Goal: Task Accomplishment & Management: Complete application form

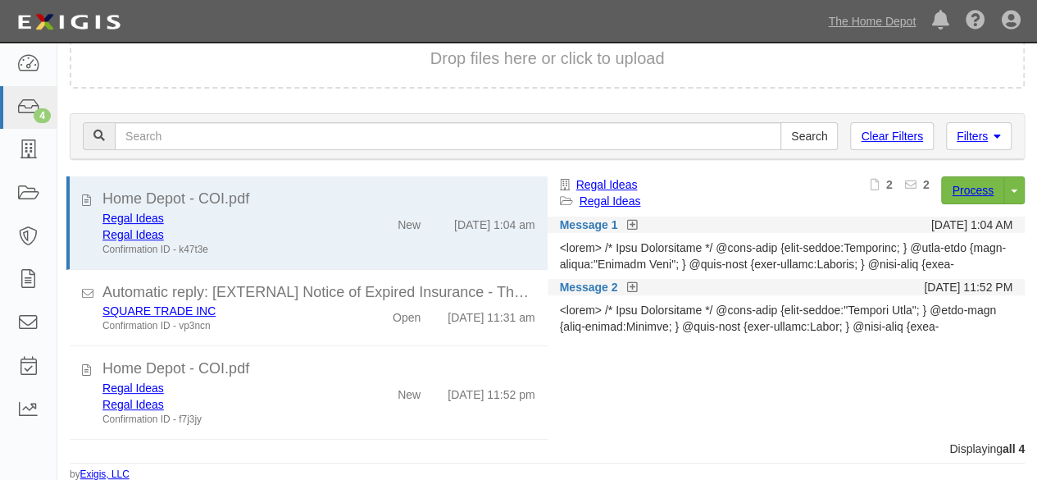
scroll to position [92, 0]
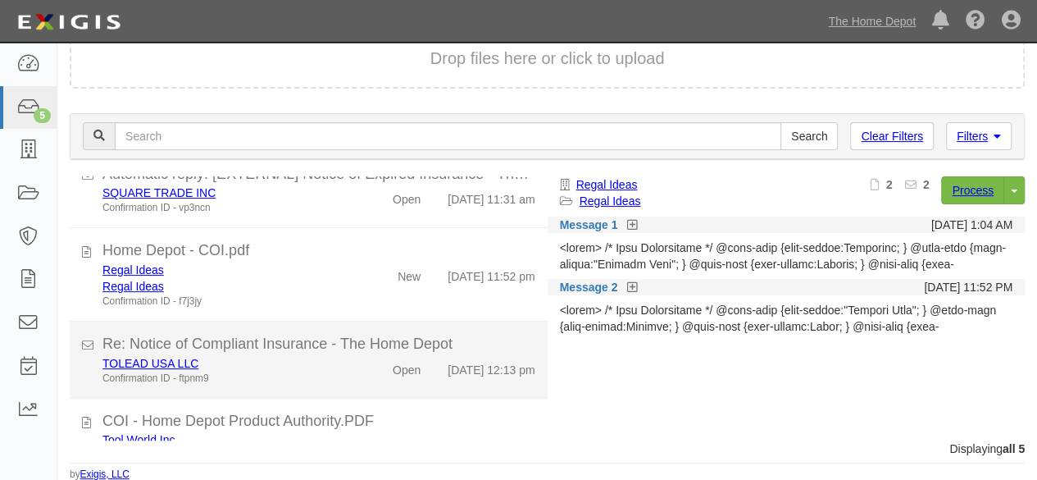
scroll to position [185, 0]
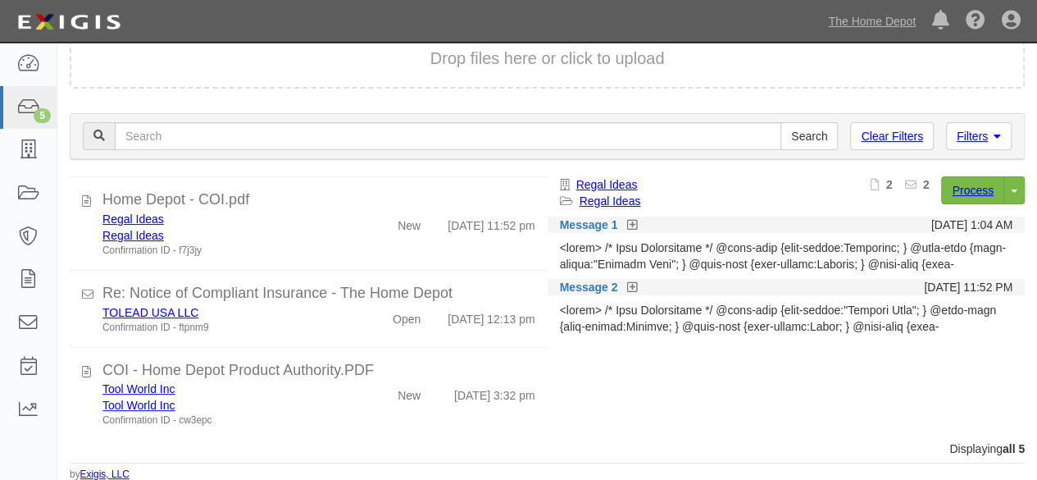
drag, startPoint x: 313, startPoint y: 423, endPoint x: 602, endPoint y: 317, distance: 307.3
click at [326, 416] on div "Confirmation ID - cw3epc" at bounding box center [223, 420] width 242 height 14
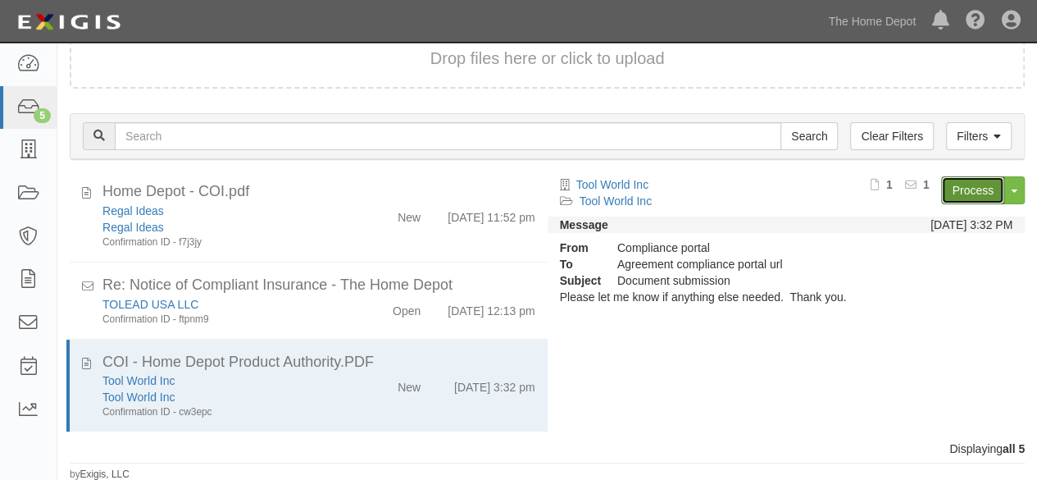
click at [976, 198] on link "Process" at bounding box center [972, 190] width 63 height 28
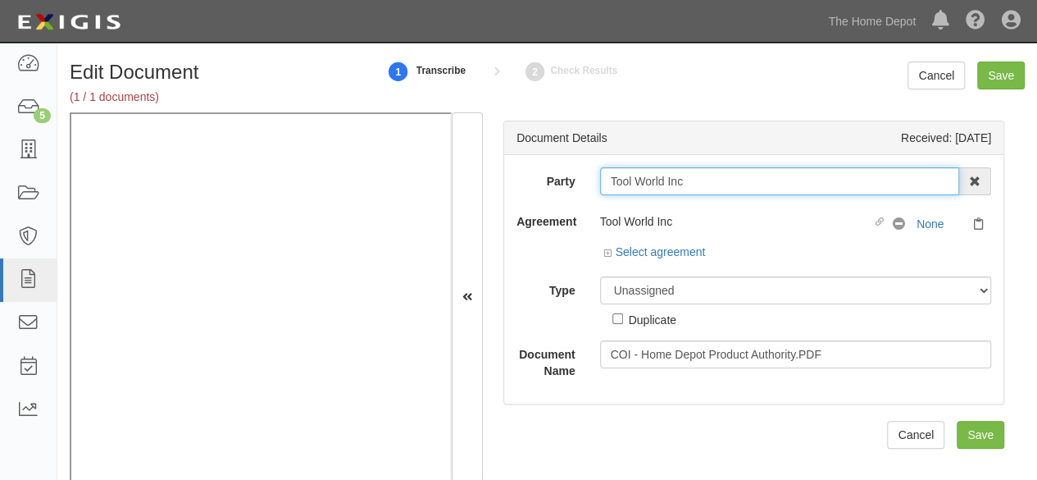
click at [694, 180] on input "Tool World Inc" at bounding box center [780, 181] width 360 height 28
type input "Tool World In"
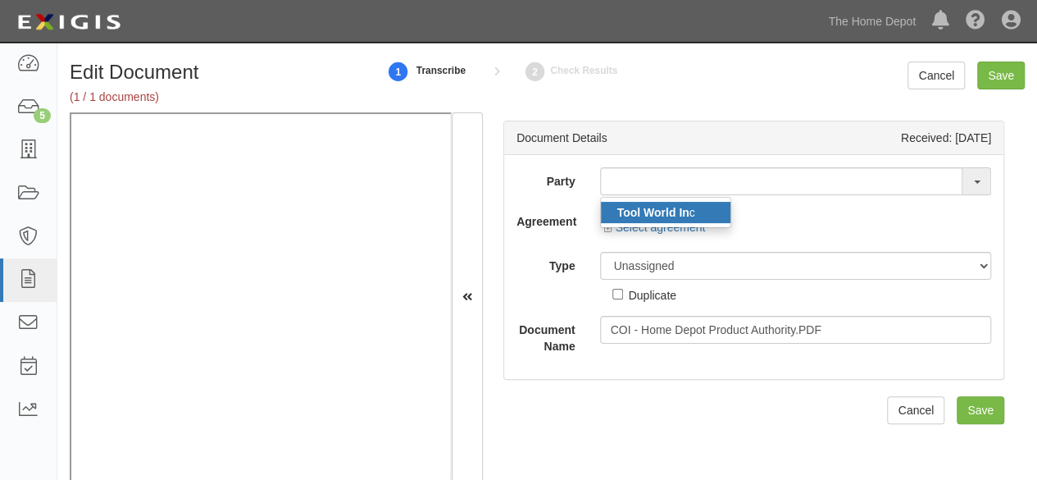
click at [658, 210] on strong "Tool World In" at bounding box center [653, 212] width 72 height 13
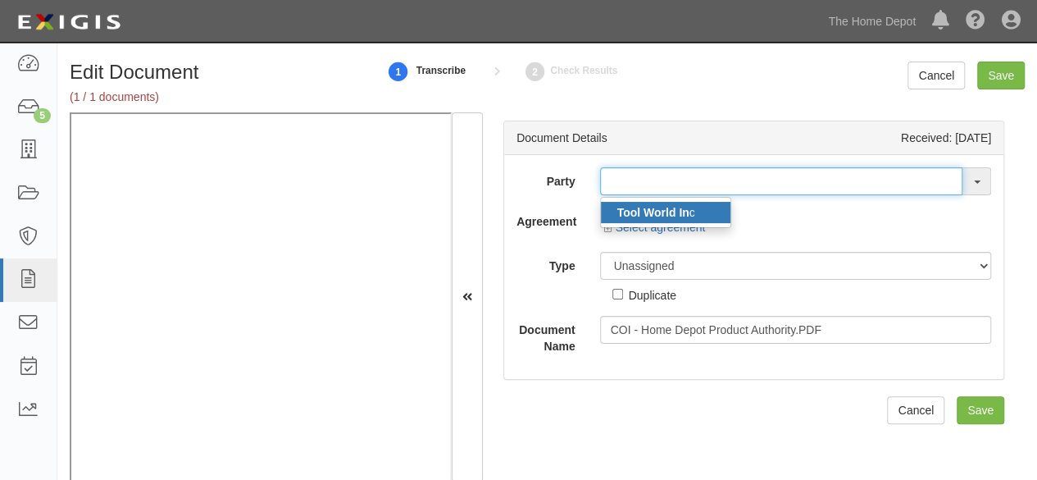
type input "Tool World Inc"
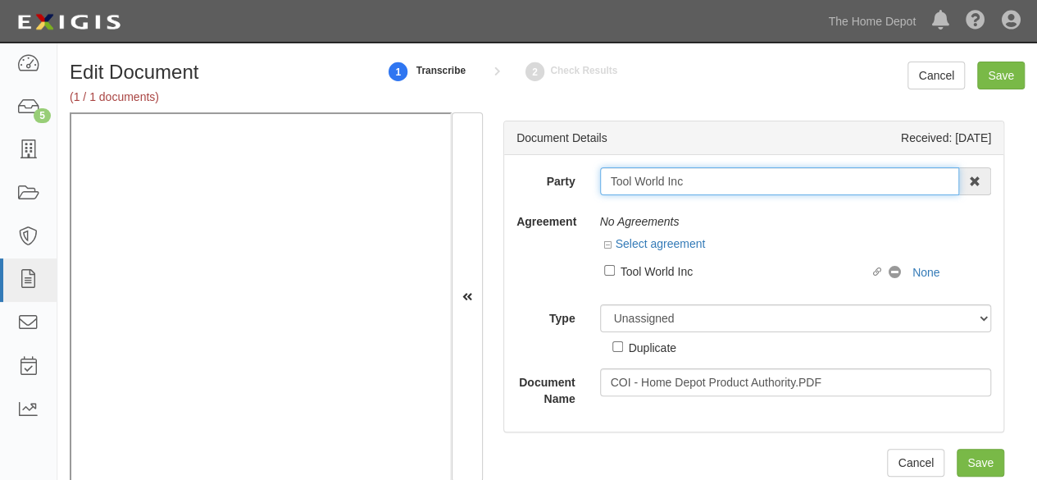
click at [655, 177] on input "Tool World Inc" at bounding box center [780, 181] width 360 height 28
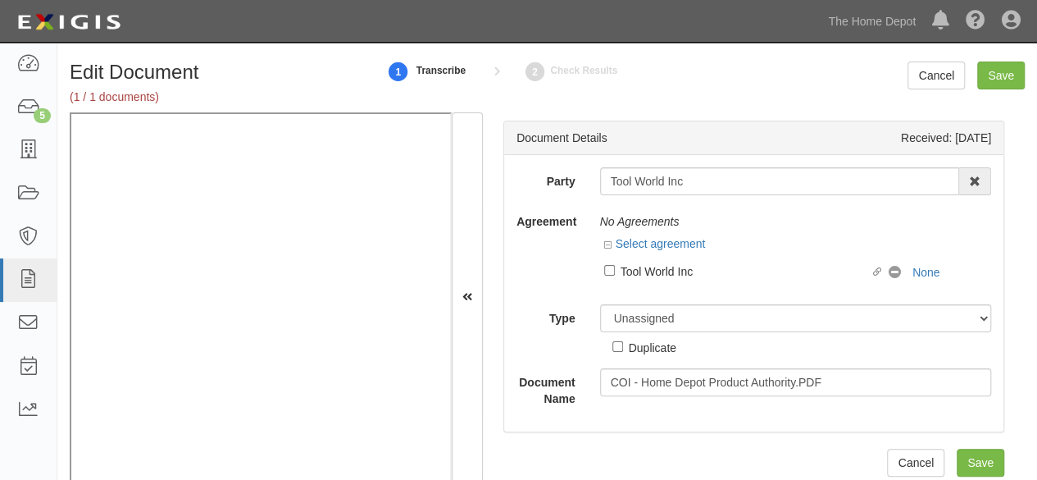
drag, startPoint x: 656, startPoint y: 271, endPoint x: 654, endPoint y: 281, distance: 10.0
click at [656, 271] on div "Tool World Inc" at bounding box center [746, 271] width 250 height 18
click at [615, 271] on input "Linked agreement Tool World Inc Linked agreement" at bounding box center [609, 270] width 11 height 11
checkbox input "true"
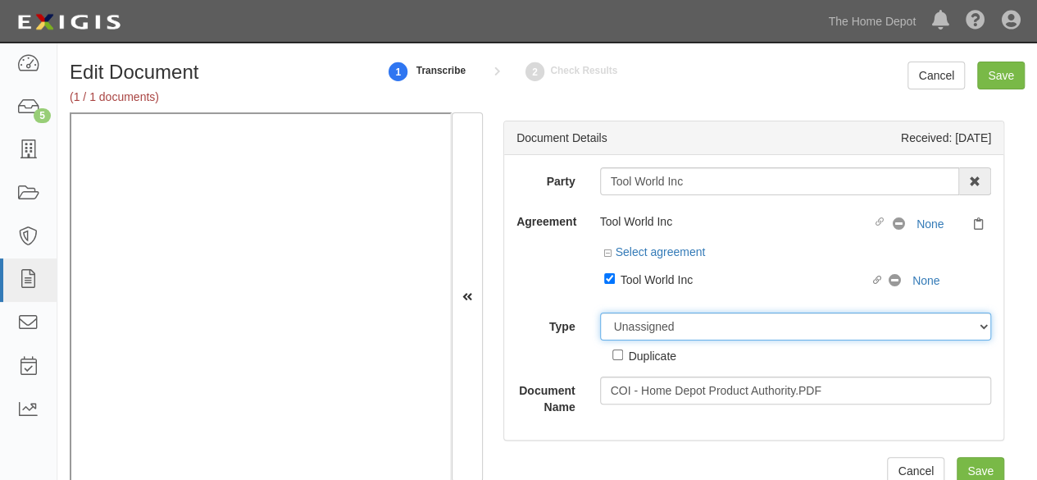
click at [644, 304] on div "Party Tool World Inc Tool World In c 1000576868 Ontario Inc. 10 STRAWBERRY STRE…" at bounding box center [753, 291] width 475 height 248
select select "CertificateDetail"
click at [600, 312] on select "Unassigned Binder Cancellation Notice Certificate Contract Endorsement Insuranc…" at bounding box center [796, 326] width 392 height 28
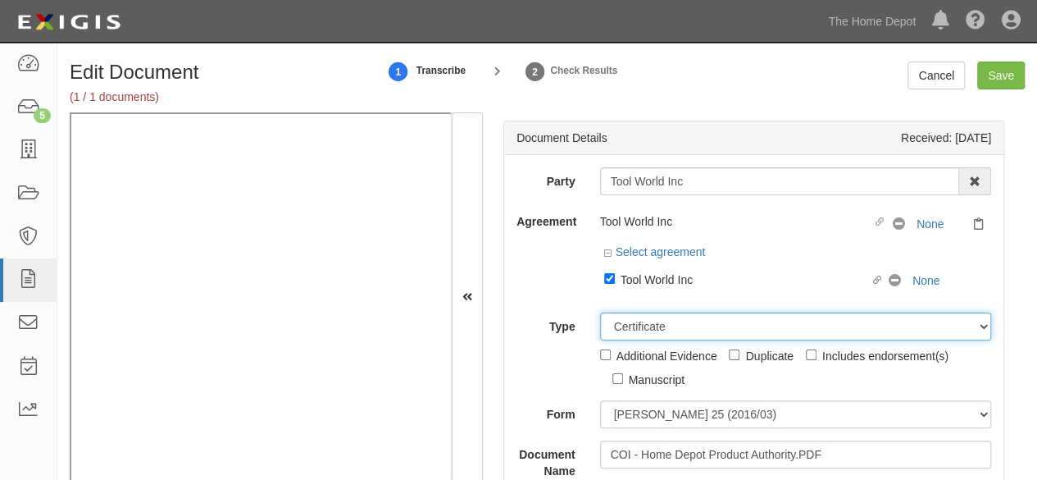
scroll to position [164, 0]
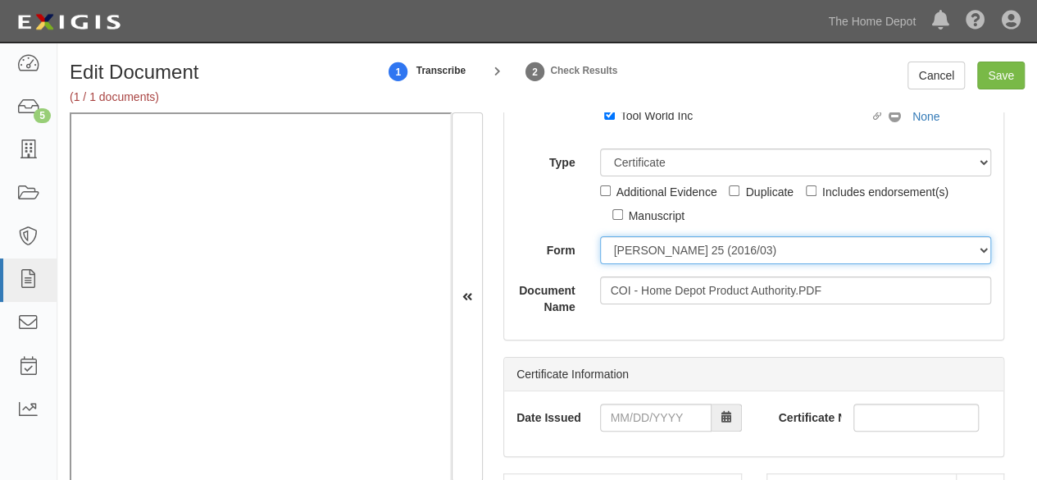
click at [633, 248] on select "ACORD 25 (2016/03) ACORD 101 ACORD 855 NY (2014/05) General" at bounding box center [796, 250] width 392 height 28
select select "GeneralFormDetail"
click at [600, 236] on select "ACORD 25 (2016/03) ACORD 101 ACORD 855 NY (2014/05) General" at bounding box center [796, 250] width 392 height 28
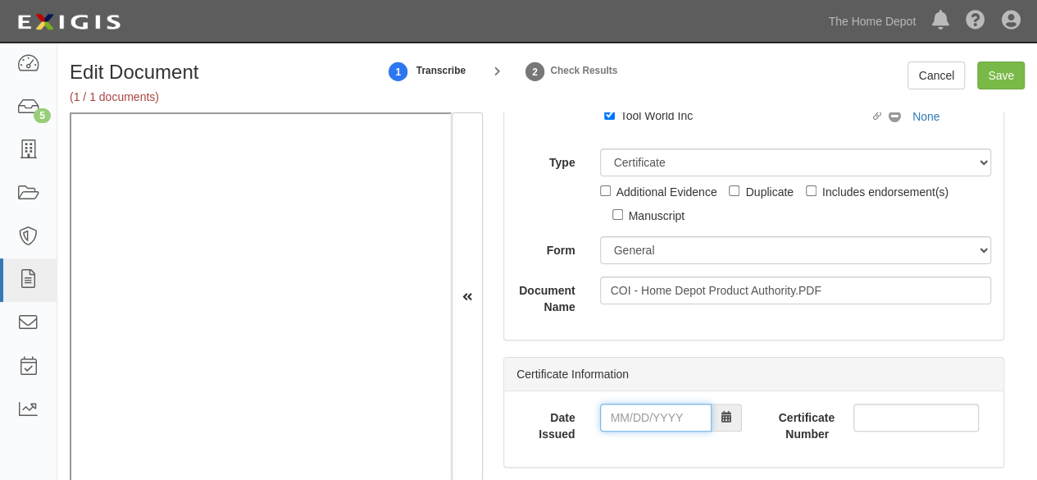
click at [630, 412] on input "Date Issued" at bounding box center [655, 417] width 111 height 28
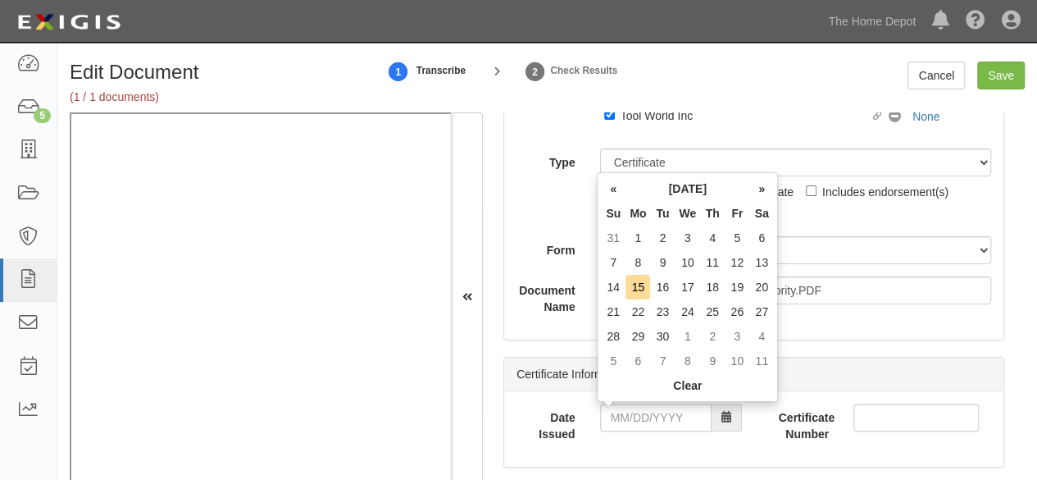
drag, startPoint x: 607, startPoint y: 257, endPoint x: 617, endPoint y: 289, distance: 32.7
click at [610, 265] on td "7" at bounding box center [613, 262] width 25 height 25
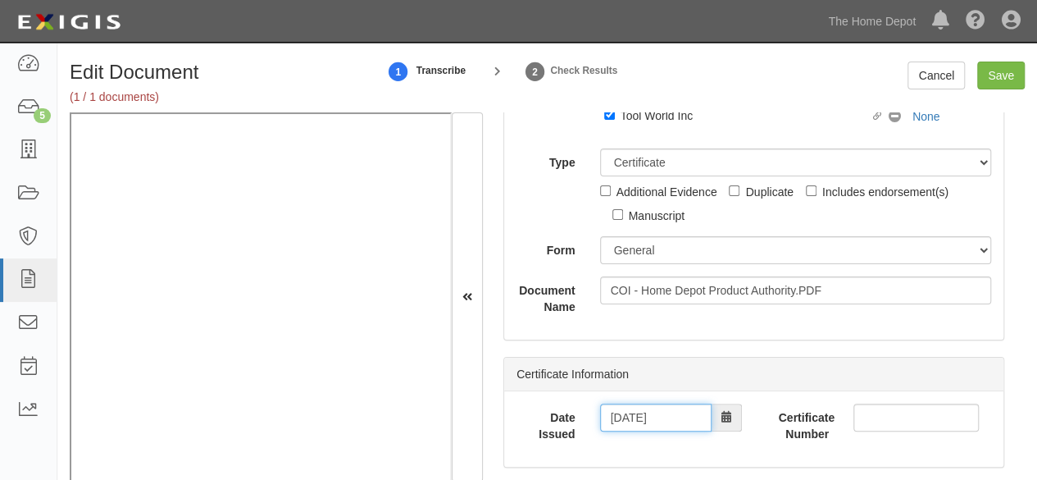
click at [637, 418] on input "09/07/2025" at bounding box center [655, 417] width 111 height 28
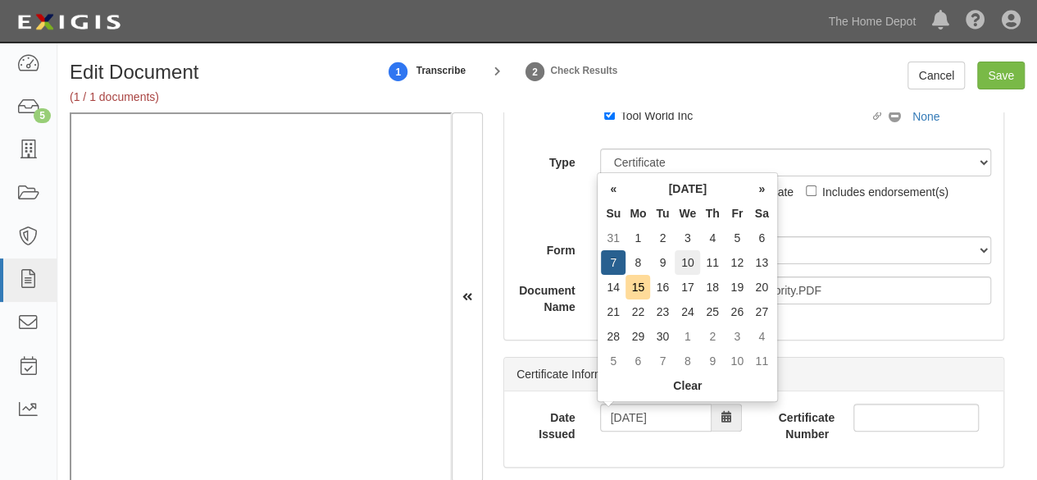
click at [692, 258] on td "10" at bounding box center [687, 262] width 25 height 25
type input "09/10/2025"
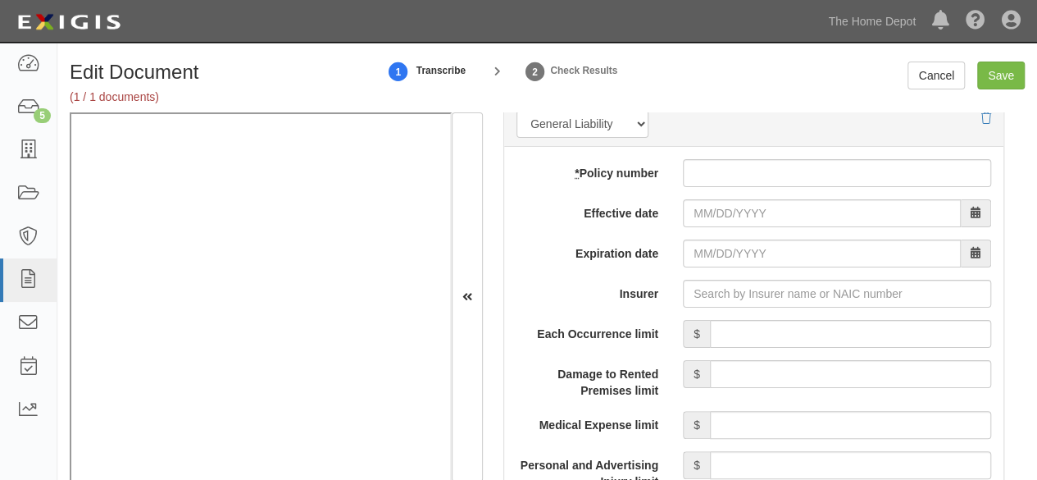
scroll to position [1394, 0]
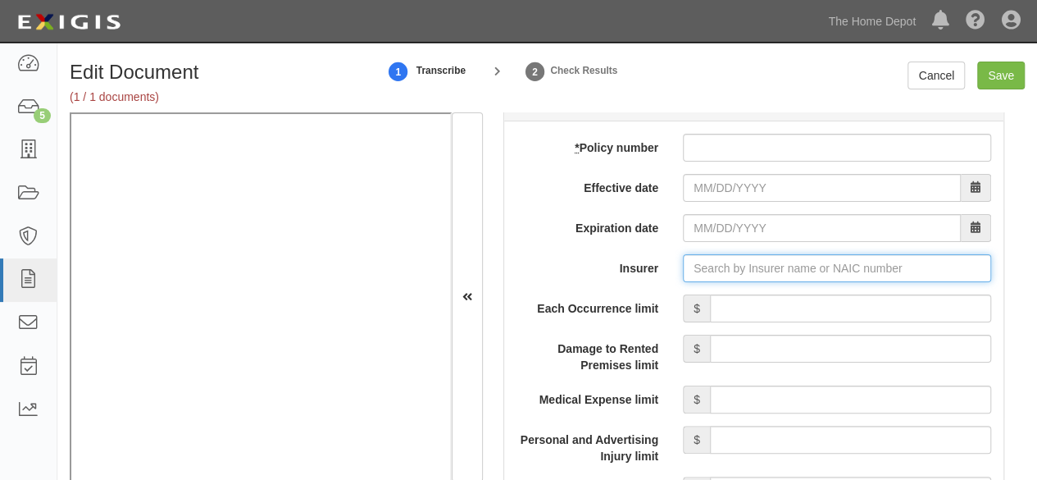
click at [714, 268] on input "Insurer" at bounding box center [837, 268] width 308 height 28
paste input "25666"
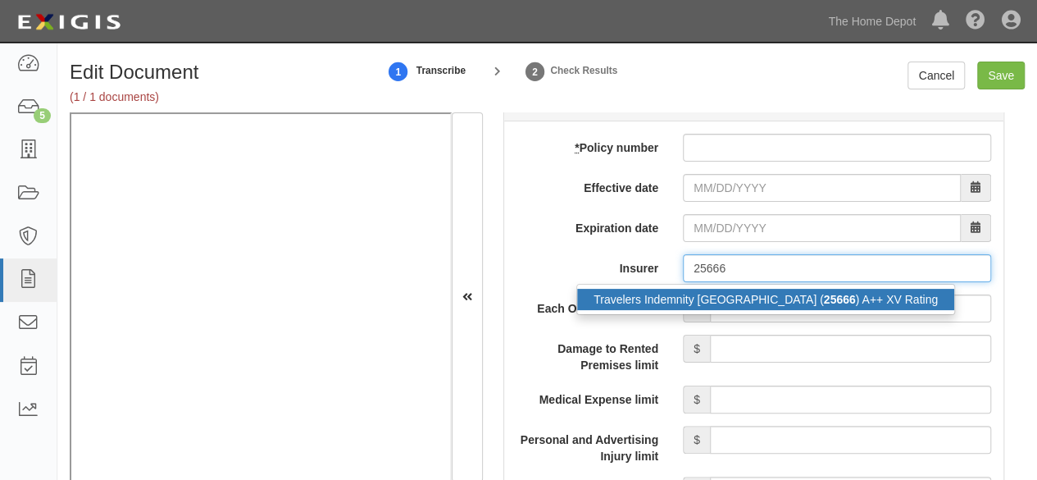
click at [695, 294] on div "Travelers Indemnity Co of America ( 25666 ) A++ XV Rating" at bounding box center [765, 299] width 377 height 21
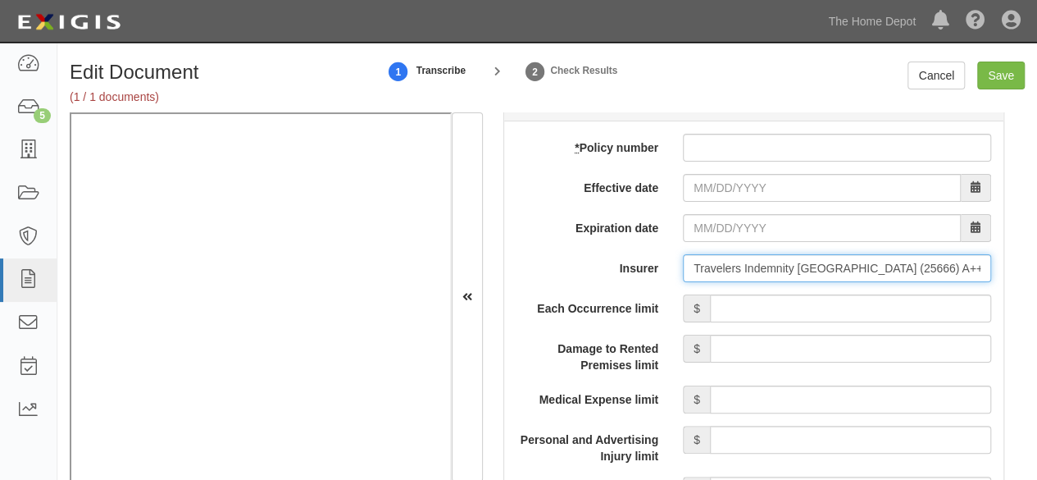
type input "Travelers Indemnity Co of America (25666) A++ XV Rating"
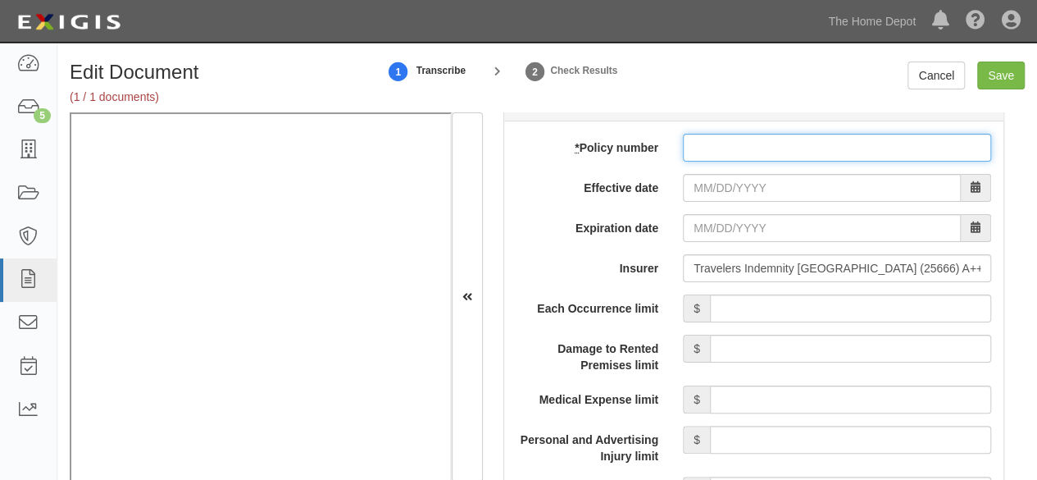
drag, startPoint x: 714, startPoint y: 138, endPoint x: 716, endPoint y: 153, distance: 15.7
click at [715, 139] on input "* Policy number" at bounding box center [837, 148] width 308 height 28
paste input "Y-660-3R938120-TIA-24"
type input "Y-660-3R938120-TIA-24"
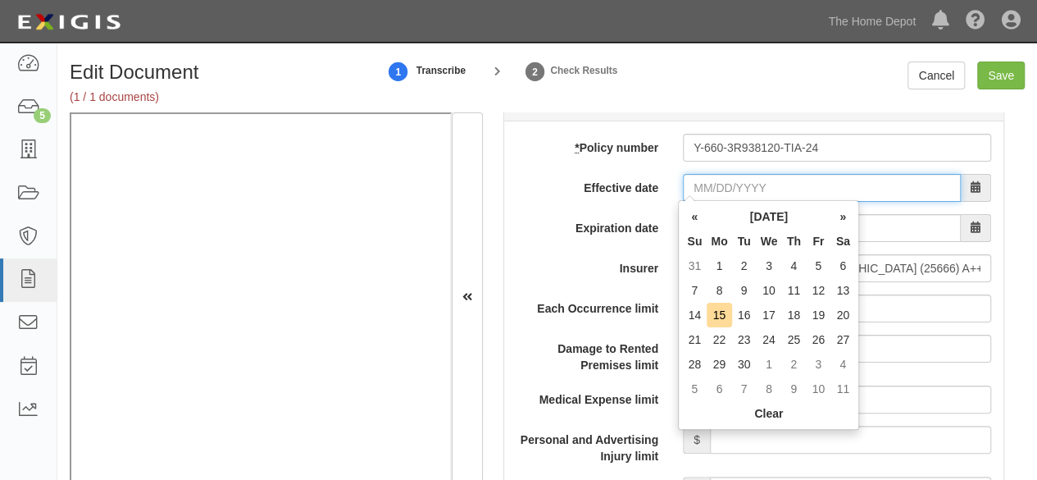
click at [696, 189] on input "Effective date" at bounding box center [822, 188] width 278 height 28
type input "11/10/2024"
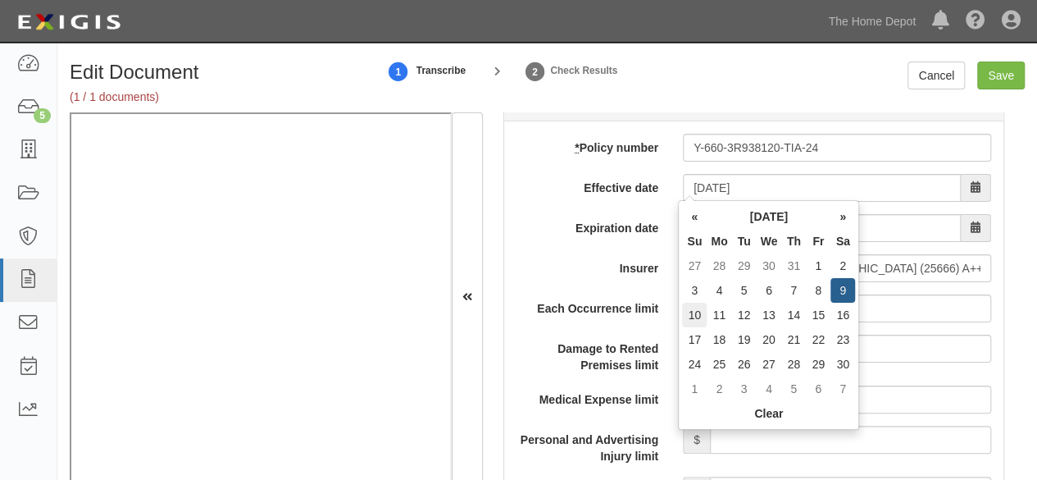
type input "11/10/2025"
click at [699, 314] on td "10" at bounding box center [694, 314] width 25 height 25
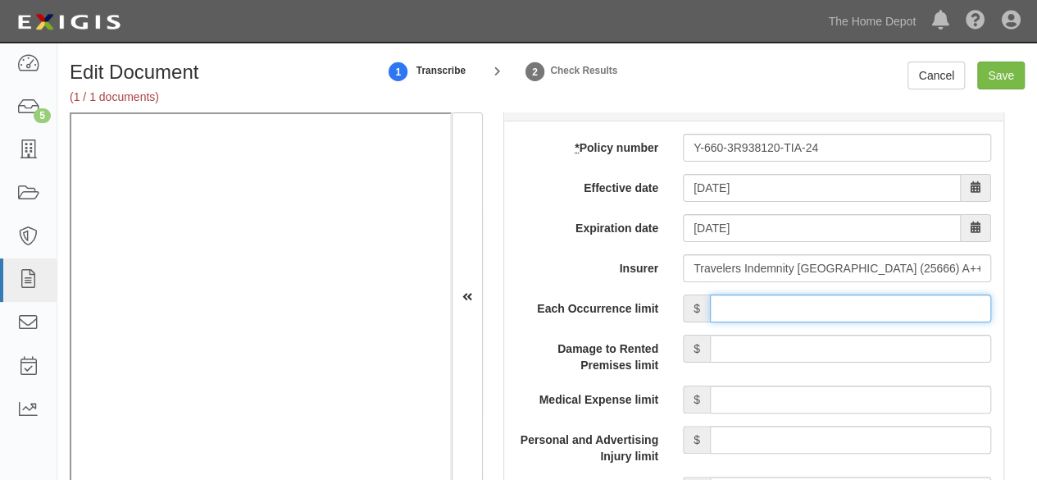
drag, startPoint x: 779, startPoint y: 303, endPoint x: 780, endPoint y: 293, distance: 10.0
click at [779, 298] on input "Each Occurrence limit" at bounding box center [850, 308] width 281 height 28
type input "1,000,000"
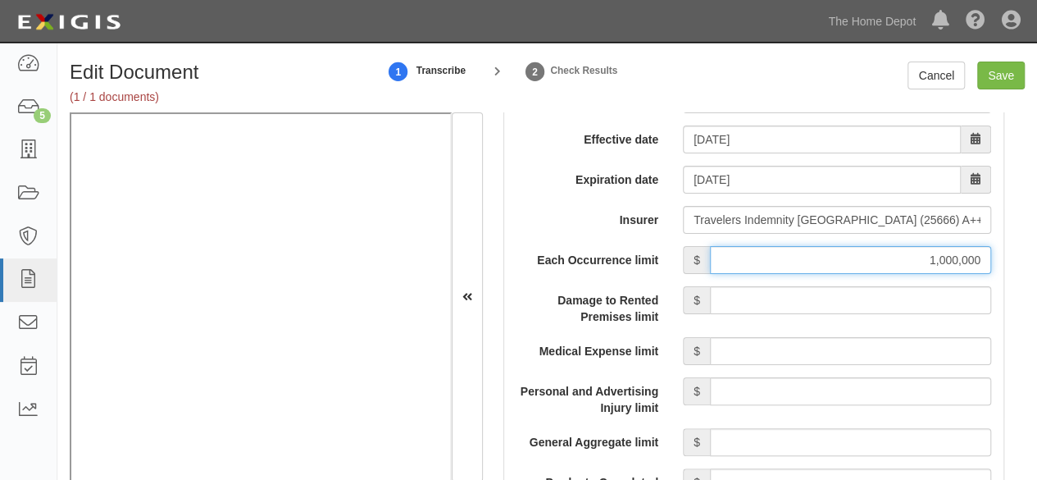
scroll to position [1476, 0]
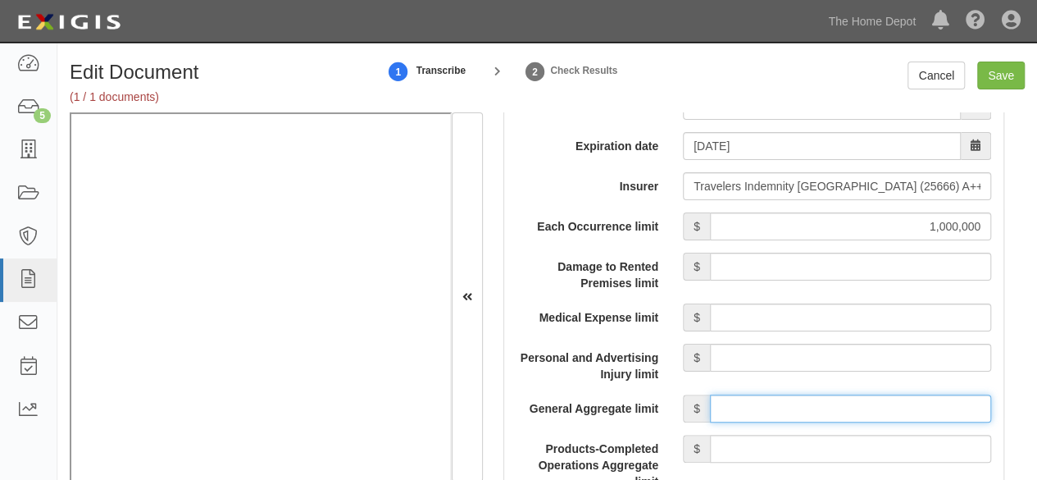
click at [792, 394] on input "General Aggregate limit" at bounding box center [850, 408] width 281 height 28
type input "2,000,000"
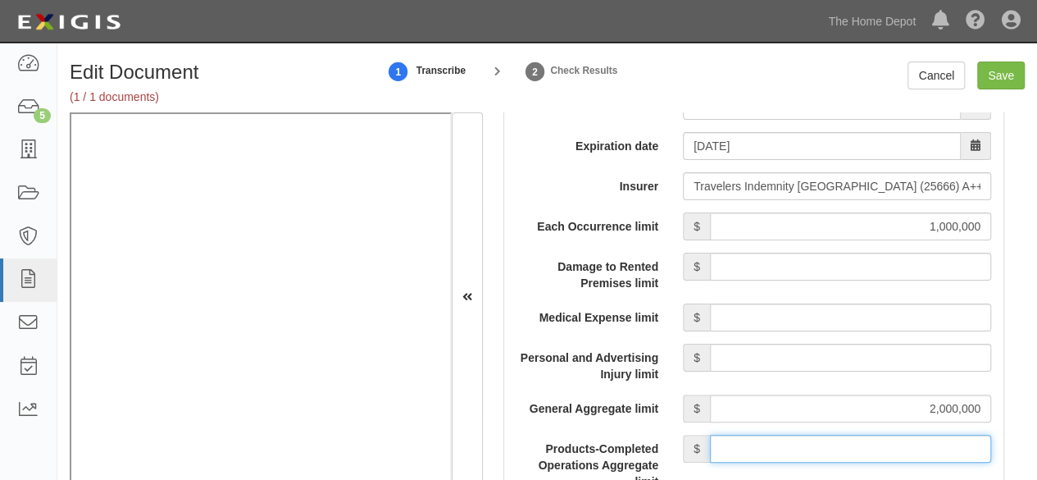
drag, startPoint x: 792, startPoint y: 440, endPoint x: 790, endPoint y: 430, distance: 10.0
click at [791, 438] on input "Products-Completed Operations Aggregate limit" at bounding box center [850, 448] width 281 height 28
type input "2,000,000"
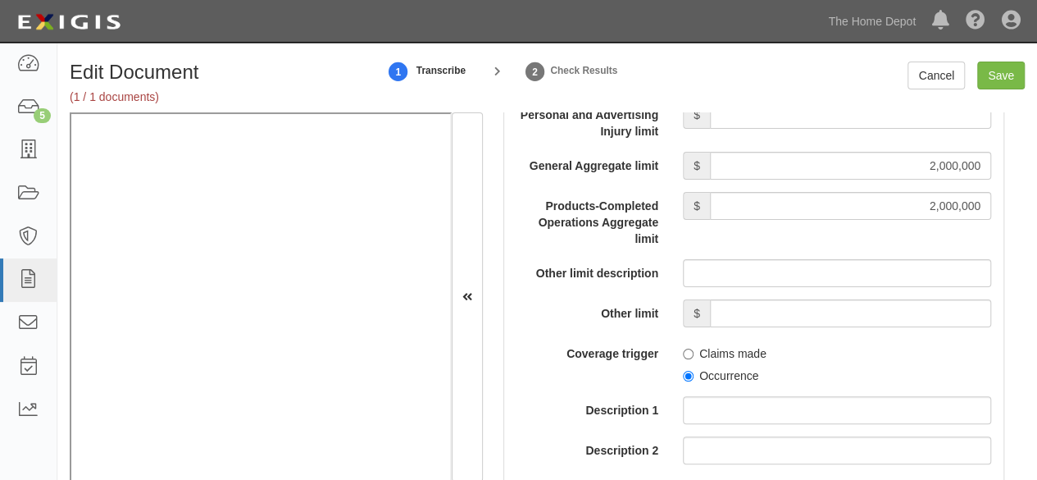
scroll to position [1721, 0]
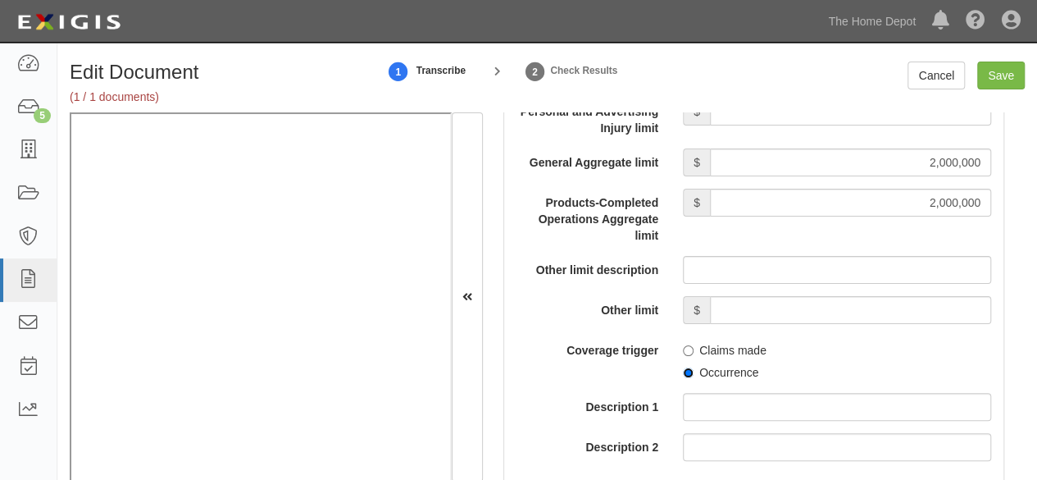
click at [683, 368] on input "Occurrence" at bounding box center [688, 372] width 11 height 11
radio input "true"
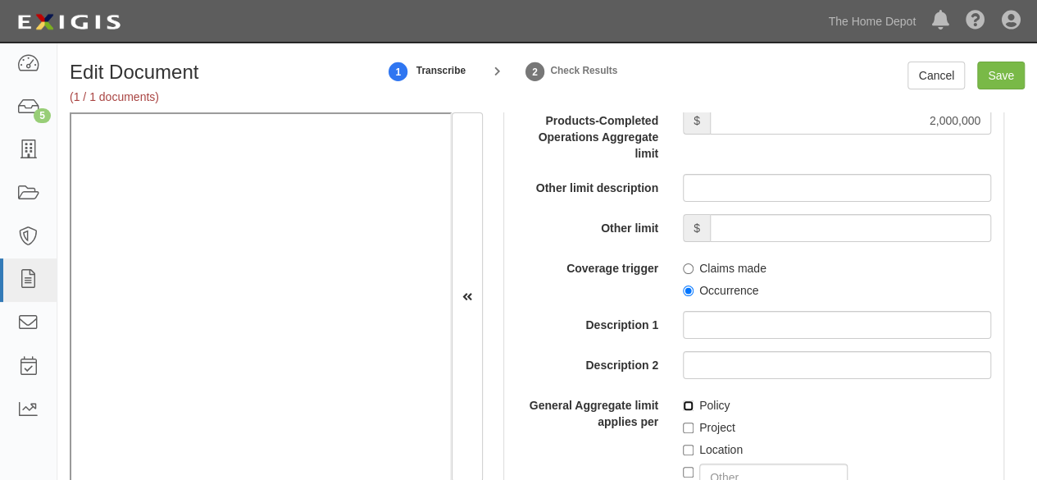
click at [683, 404] on input "Policy" at bounding box center [688, 405] width 11 height 11
checkbox input "true"
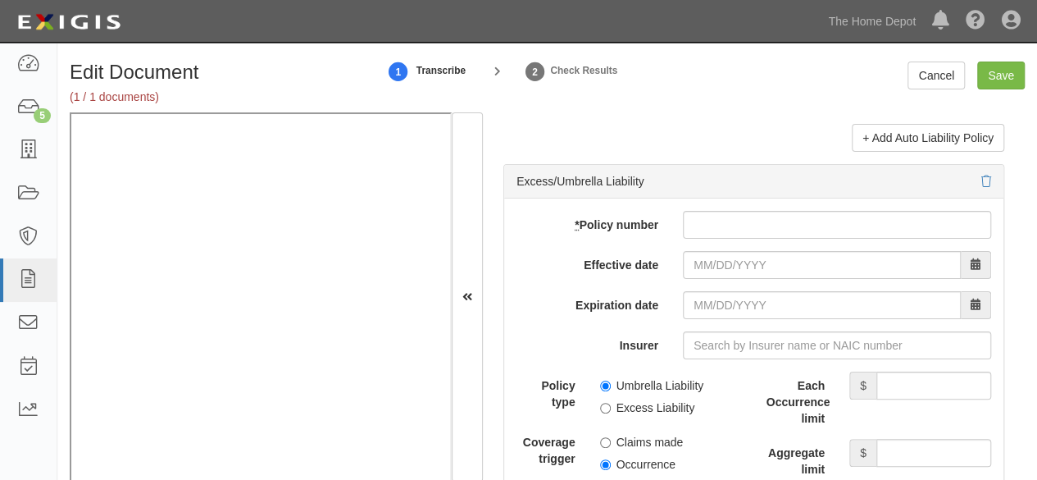
scroll to position [3443, 0]
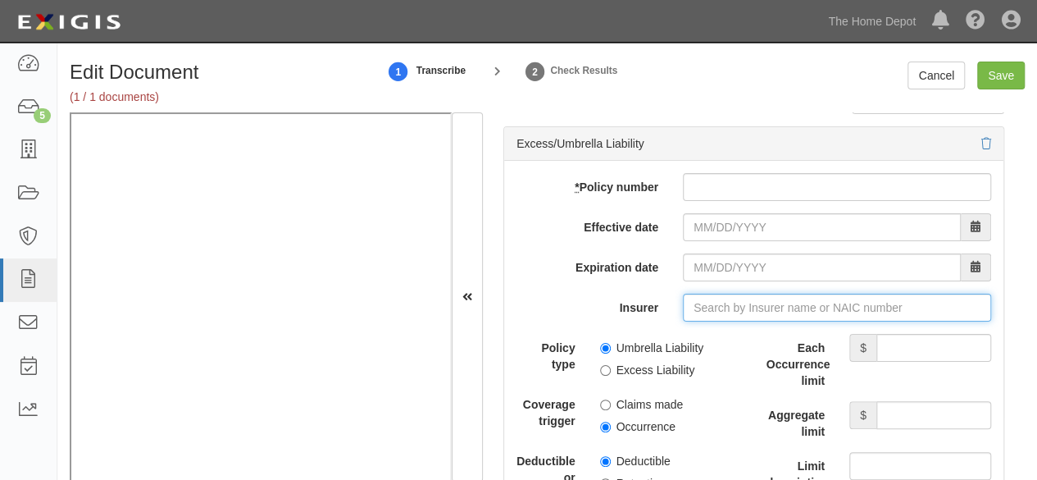
click at [699, 296] on input "Insurer" at bounding box center [837, 307] width 308 height 28
paste input "25674"
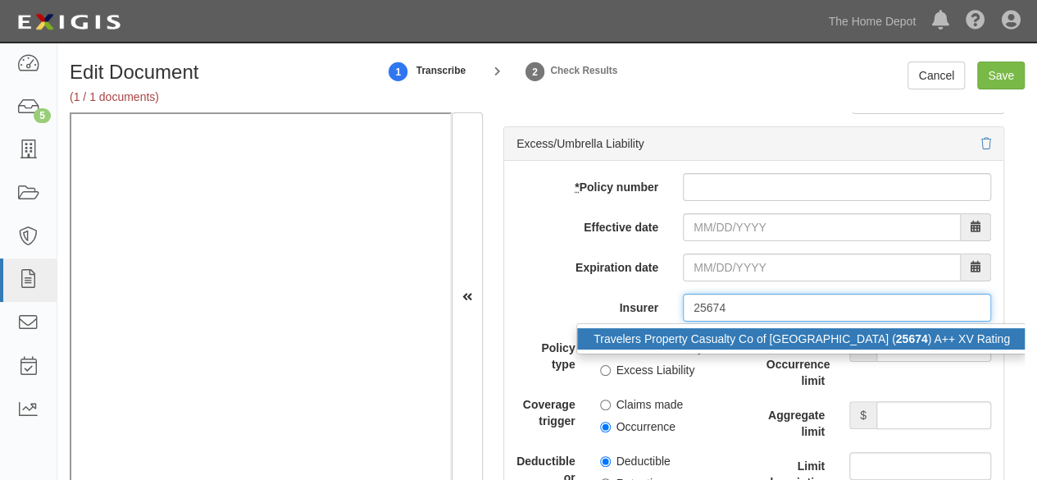
click at [705, 335] on div "Travelers Property Casualty Co of Amer ( 25674 ) A++ XV Rating" at bounding box center [801, 338] width 449 height 21
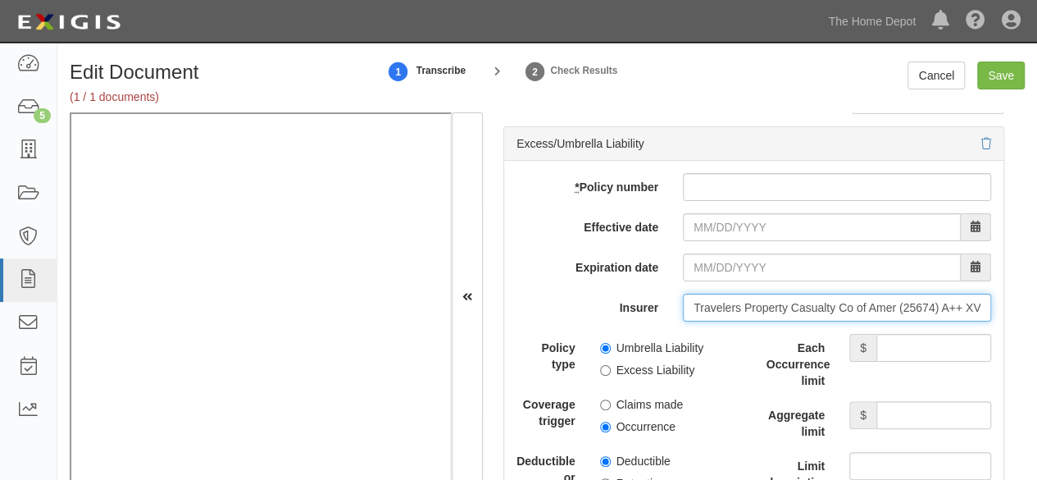
type input "Travelers Property Casualty Co of Amer (25674) A++ XV Rating"
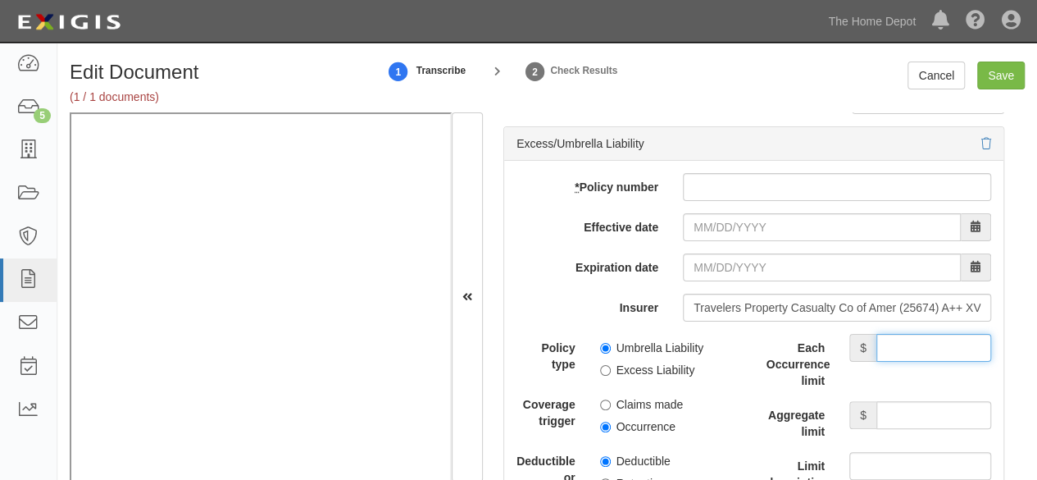
drag, startPoint x: 897, startPoint y: 347, endPoint x: 885, endPoint y: 327, distance: 23.2
click at [895, 342] on input "Each Occurrence limit" at bounding box center [933, 348] width 115 height 28
type input "2,000,000"
click at [912, 402] on input "Aggregate limit" at bounding box center [933, 415] width 115 height 28
type input "2,000,000"
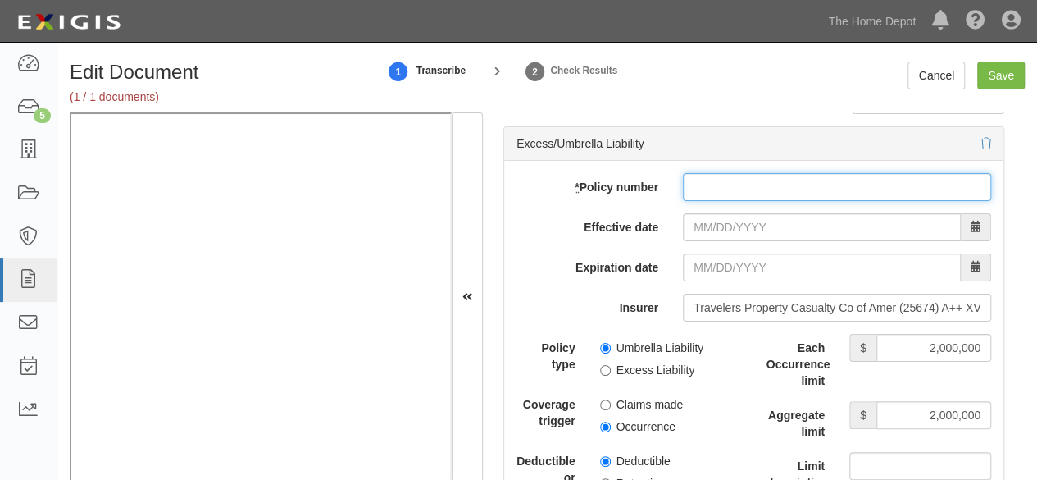
drag, startPoint x: 749, startPoint y: 180, endPoint x: 759, endPoint y: 193, distance: 17.1
click at [759, 186] on input "* Policy number" at bounding box center [837, 187] width 308 height 28
paste input "CUP-3R93833A-24-14"
type input "CUP-3R93833A-24-14"
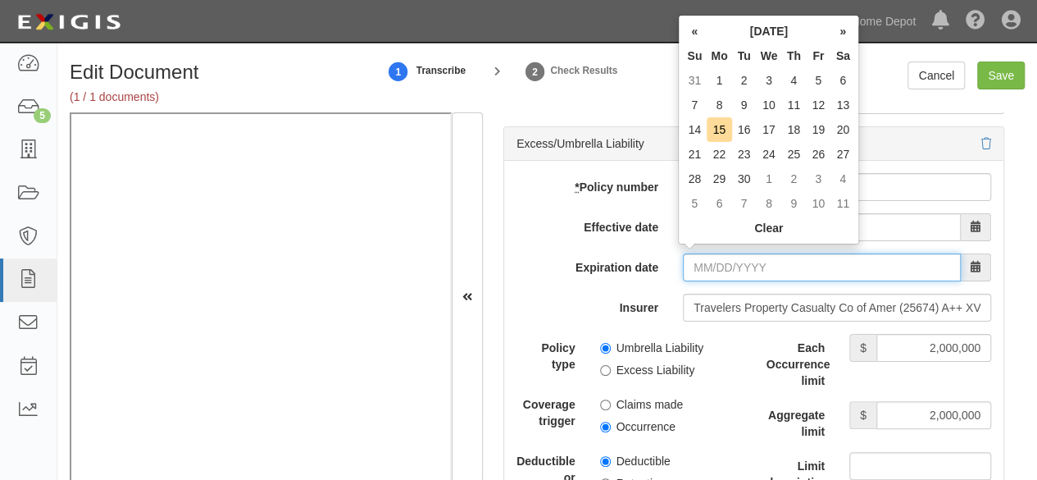
click at [694, 253] on input "Expiration date" at bounding box center [822, 267] width 278 height 28
type input "11/10/2024"
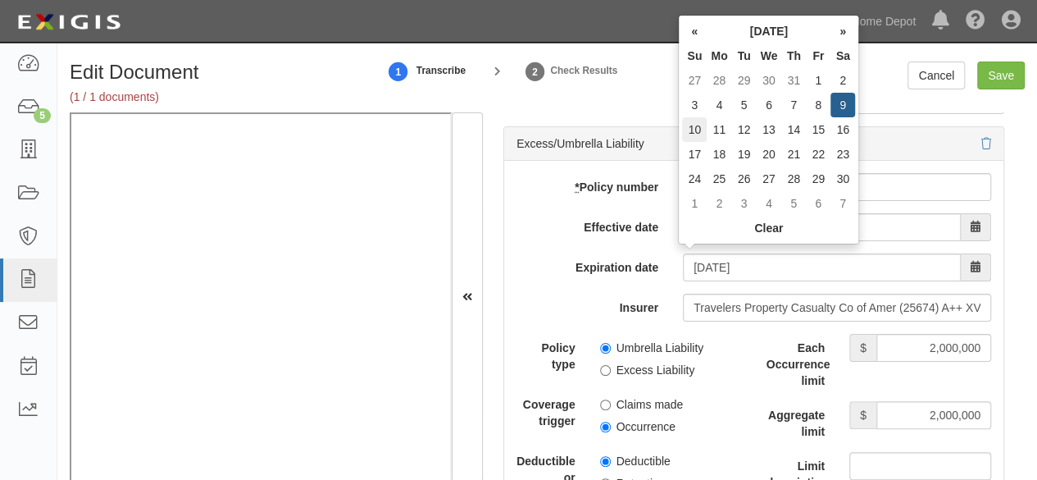
click at [690, 131] on td "10" at bounding box center [694, 129] width 25 height 25
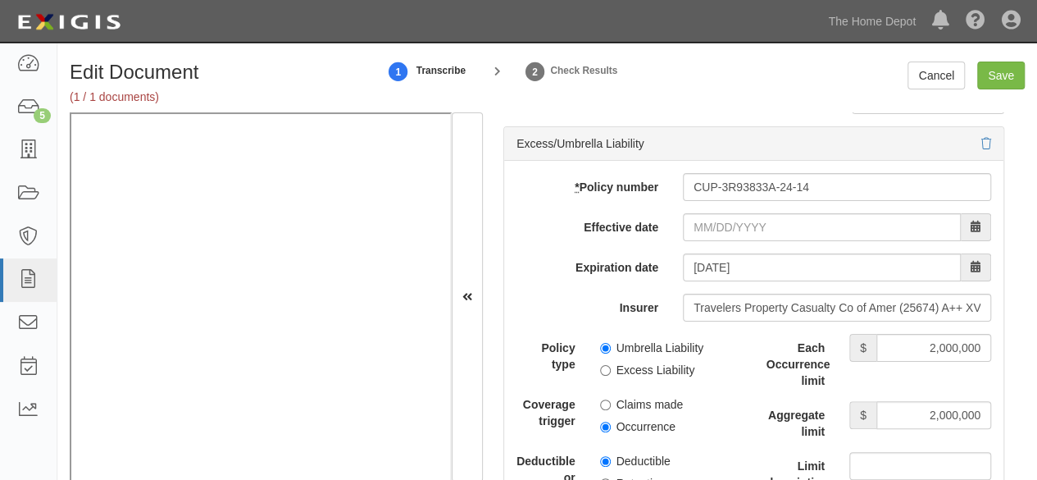
click at [604, 347] on label "Umbrella Liability" at bounding box center [652, 347] width 104 height 16
click at [604, 347] on input "Umbrella Liability" at bounding box center [605, 348] width 11 height 11
radio input "true"
click at [610, 424] on label "Occurrence" at bounding box center [637, 426] width 75 height 16
click at [610, 424] on input "Occurrence" at bounding box center [605, 426] width 11 height 11
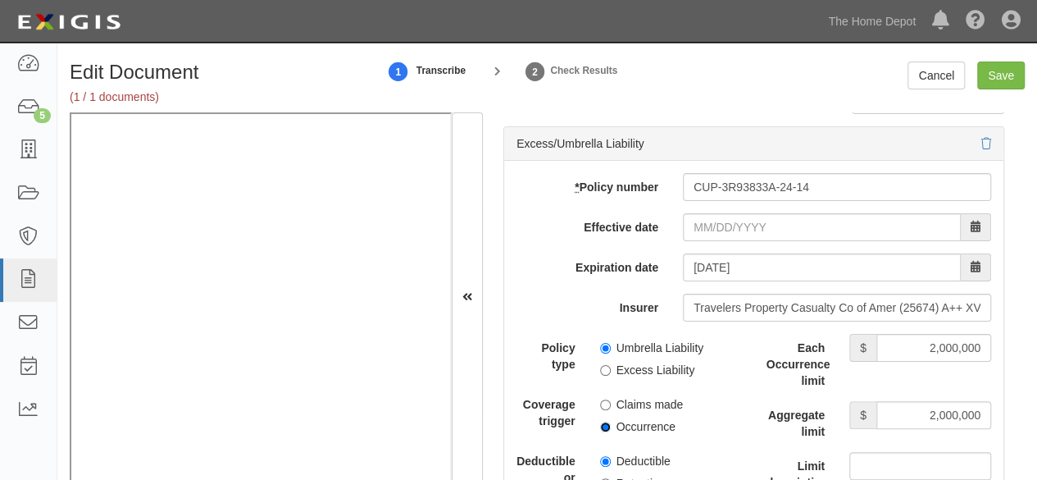
radio input "true"
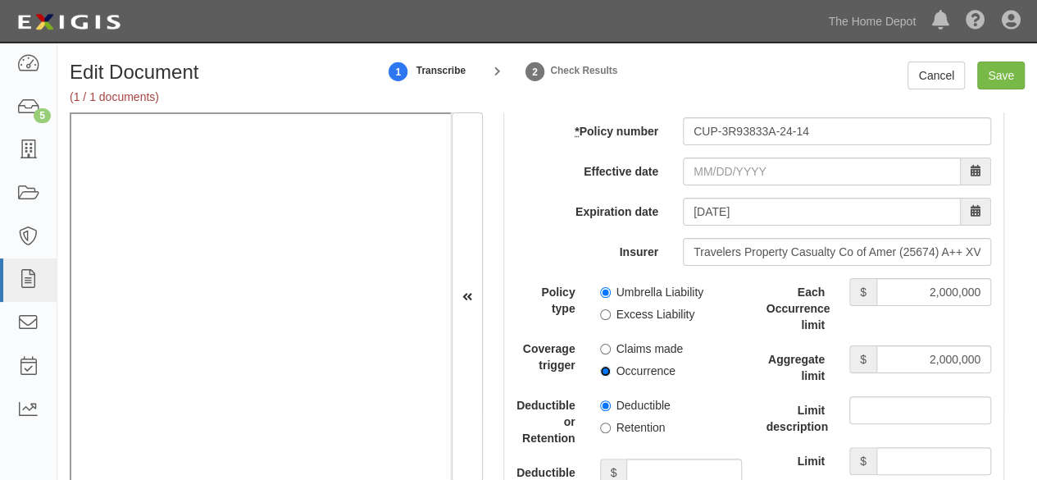
scroll to position [3525, 0]
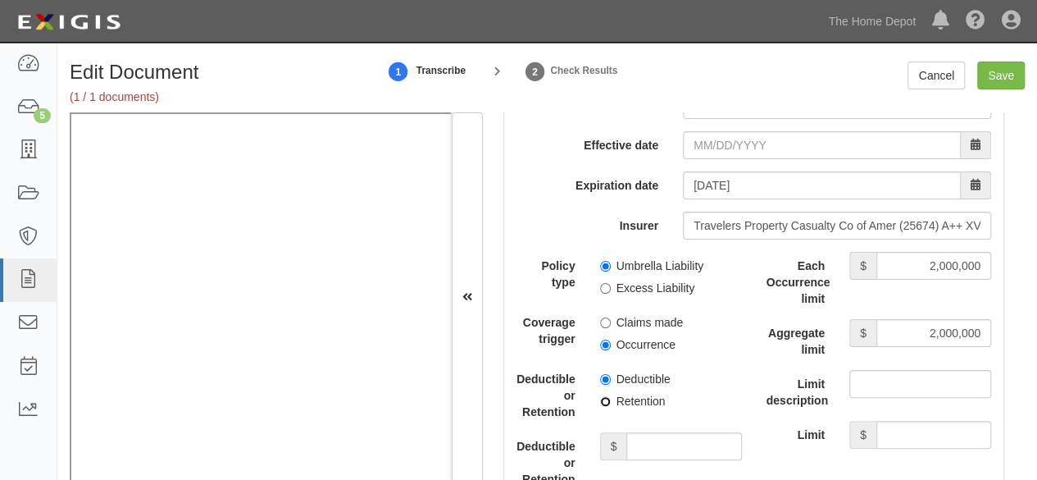
drag, startPoint x: 597, startPoint y: 398, endPoint x: 618, endPoint y: 414, distance: 26.9
click at [600, 398] on input "Retention" at bounding box center [605, 401] width 11 height 11
radio input "true"
click at [639, 437] on input "Deductible or Retention amount" at bounding box center [683, 446] width 115 height 28
type input "10,000"
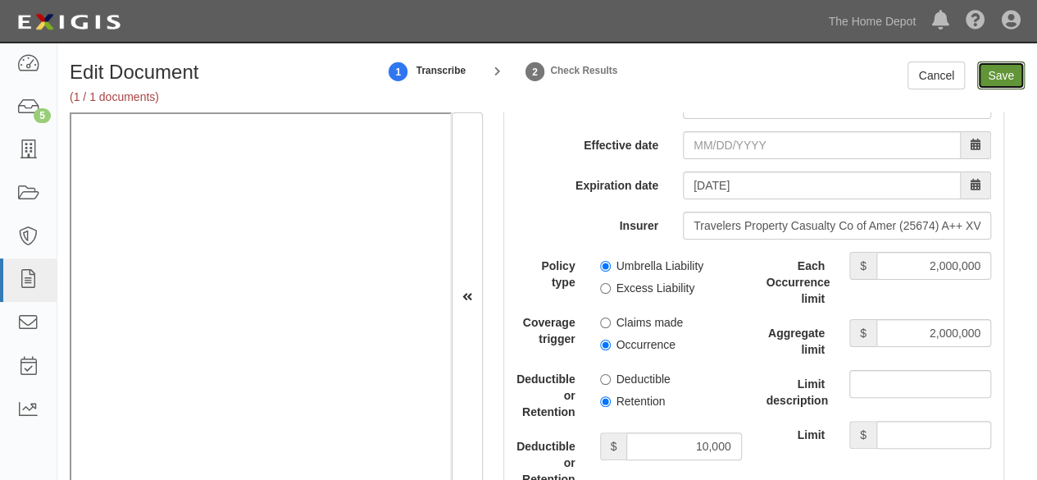
drag, startPoint x: 994, startPoint y: 70, endPoint x: 666, endPoint y: 6, distance: 335.0
click at [987, 72] on input "Save" at bounding box center [1001, 75] width 48 height 28
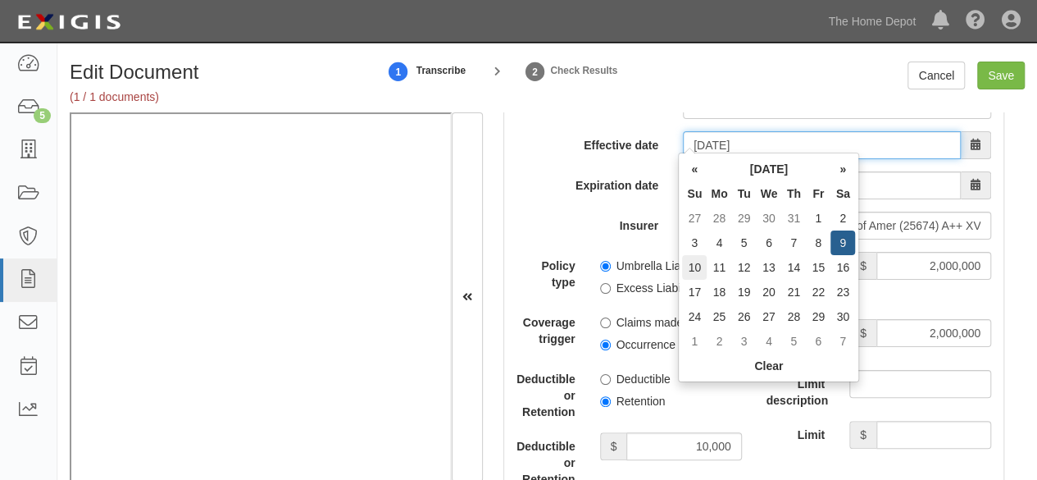
type input "11/10/2024"
click at [695, 268] on td "10" at bounding box center [694, 267] width 25 height 25
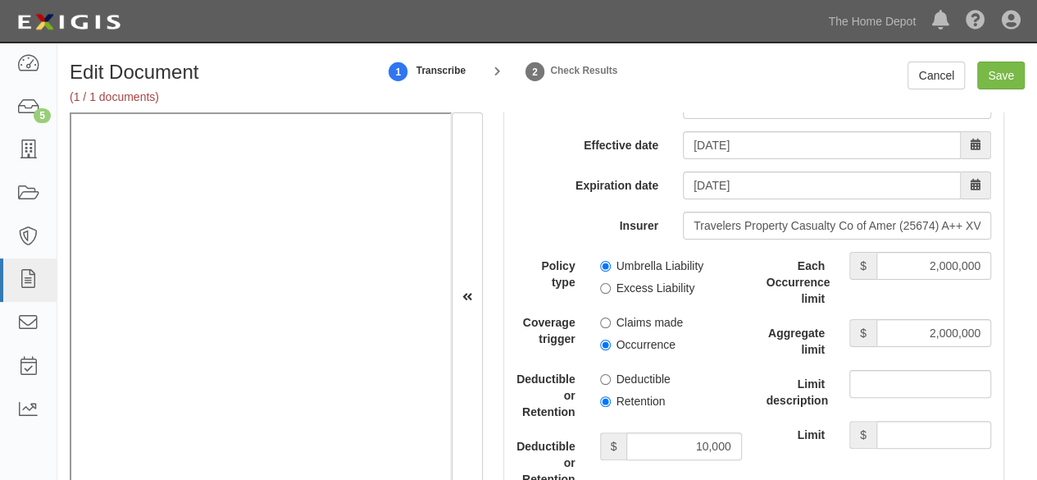
click at [548, 176] on label "Expiration date" at bounding box center [587, 182] width 166 height 22
click at [683, 176] on input "11/10/2025" at bounding box center [822, 185] width 278 height 28
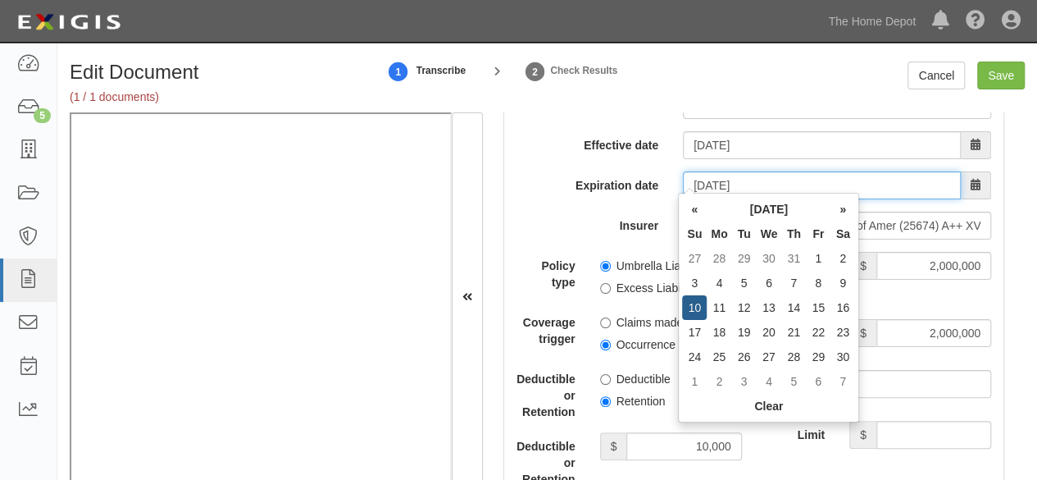
scroll to position [3361, 0]
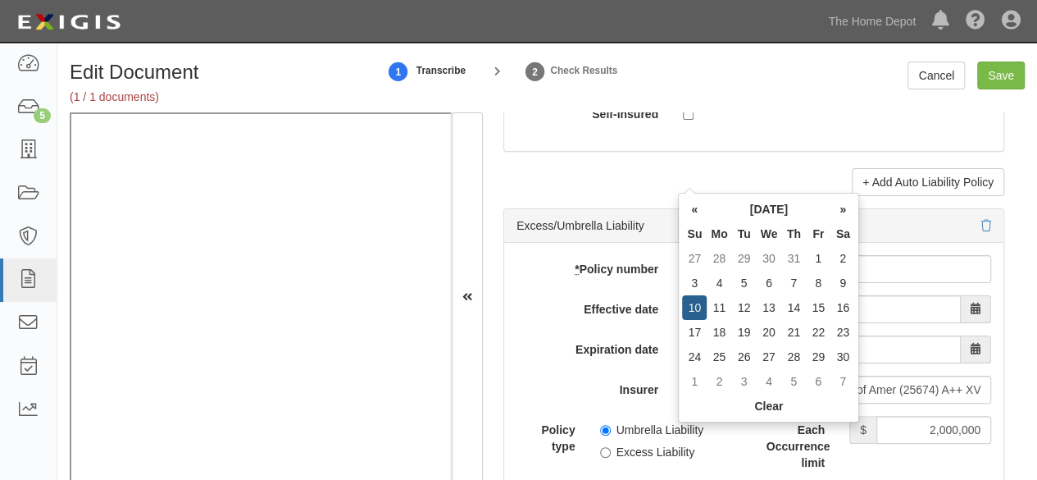
type input "11/10/2024"
click at [548, 264] on label "* Policy number" at bounding box center [587, 266] width 166 height 22
click at [683, 264] on input "CUP-3R93833A-24-14" at bounding box center [837, 269] width 308 height 28
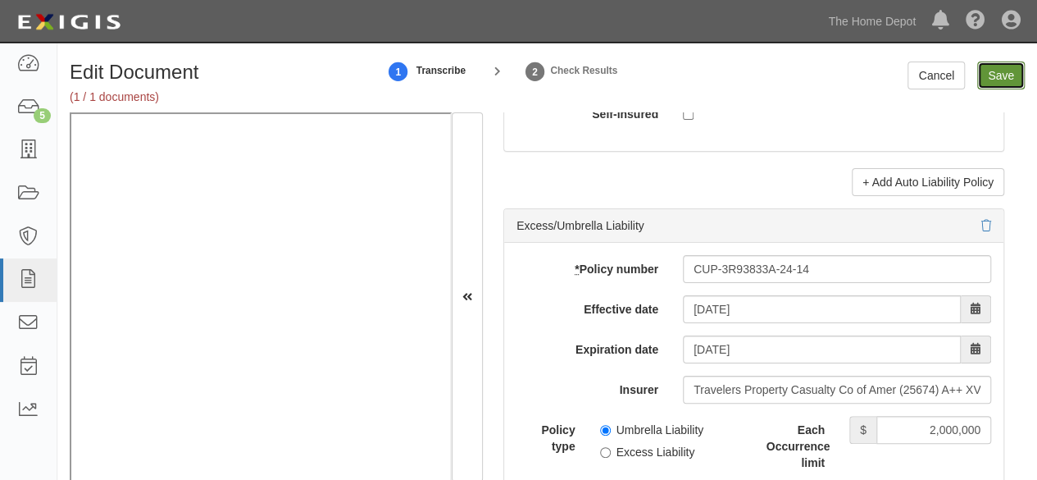
click at [998, 75] on input "Save" at bounding box center [1001, 75] width 48 height 28
type input "1000000"
type input "2000000"
type input "10000"
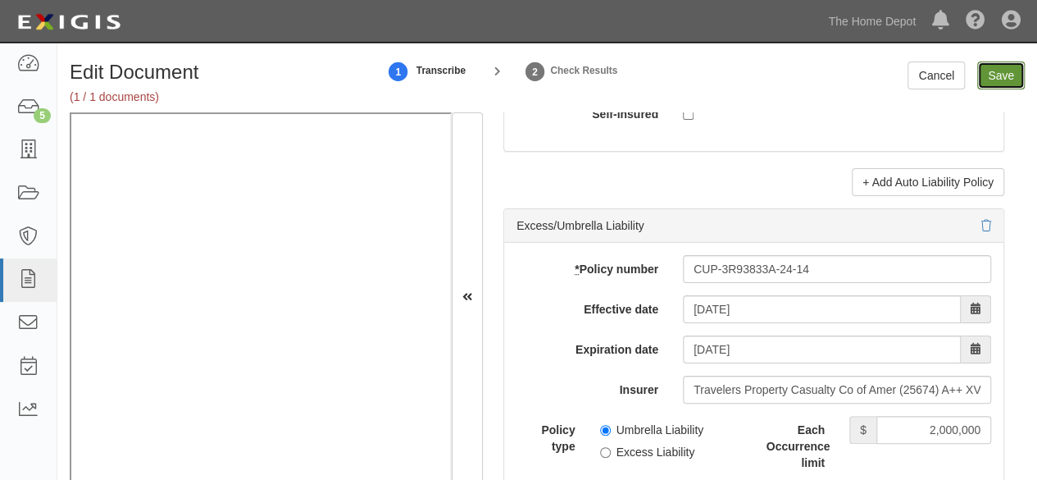
type input "2000000"
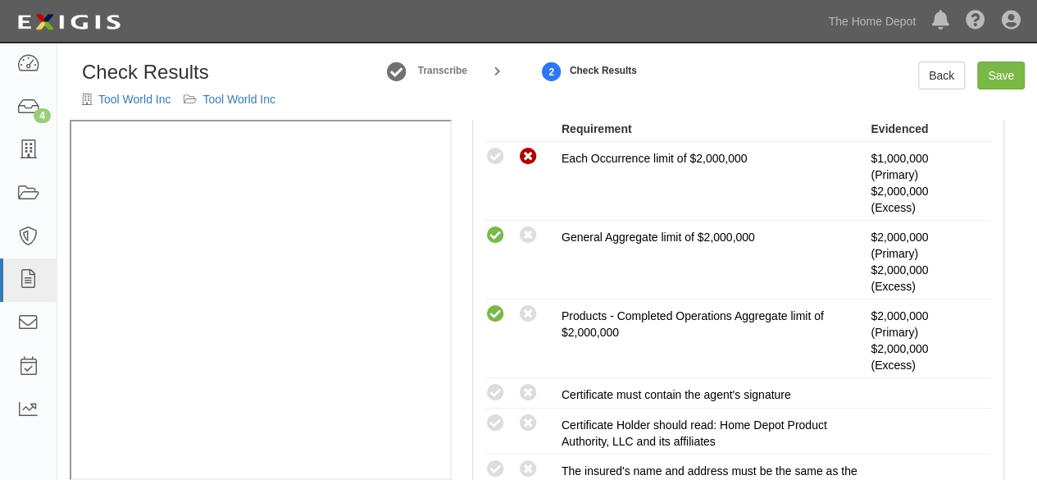
scroll to position [328, 0]
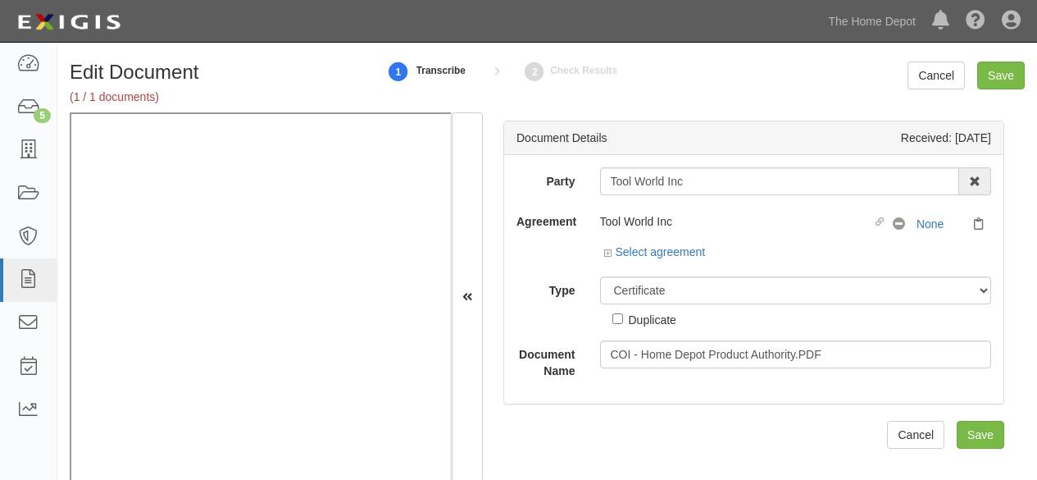
select select "CertificateDetail"
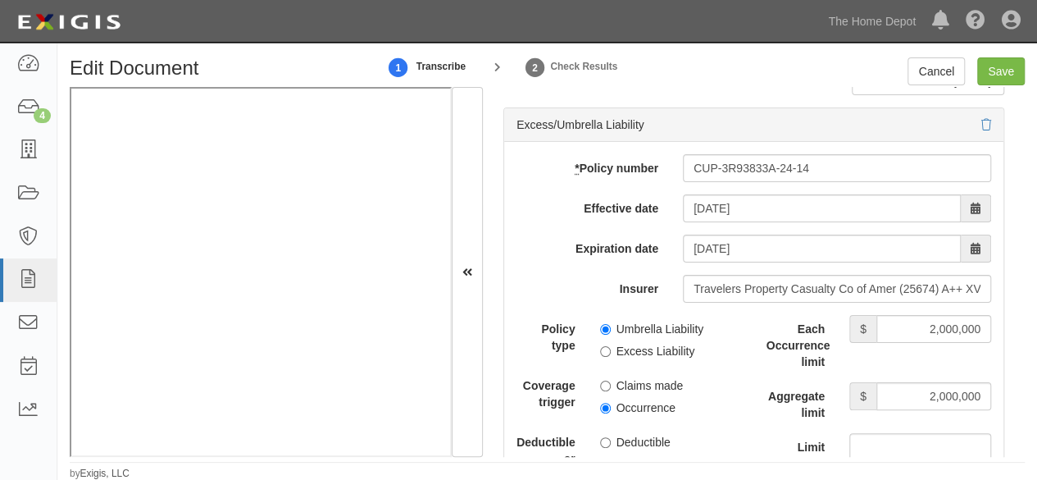
scroll to position [3427, 0]
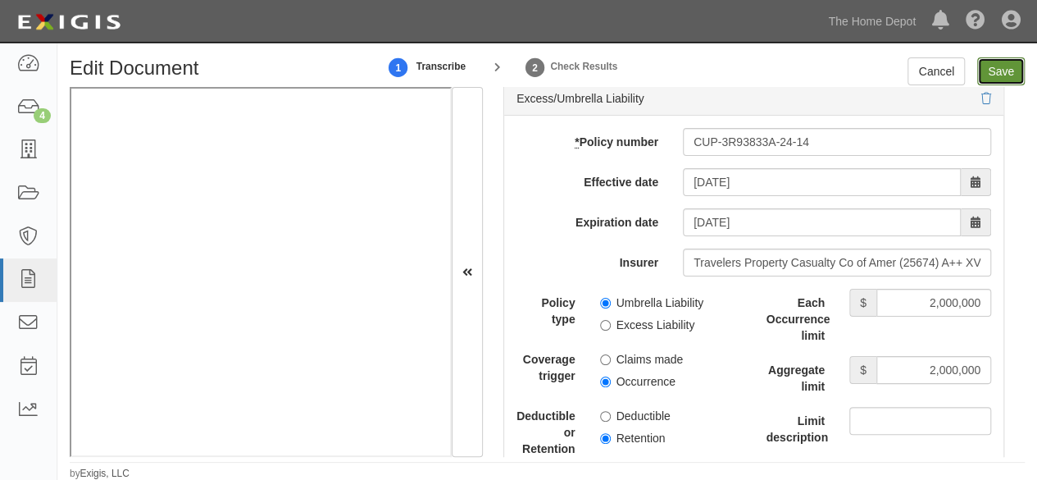
click at [999, 71] on input "Save" at bounding box center [1001, 71] width 48 height 28
type input "1000000"
type input "2000000"
type input "10000"
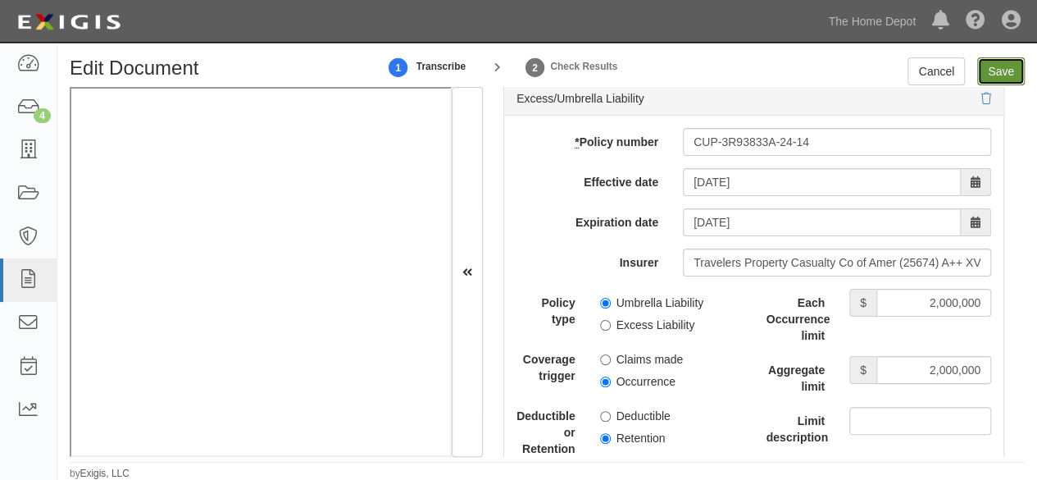
type input "2000000"
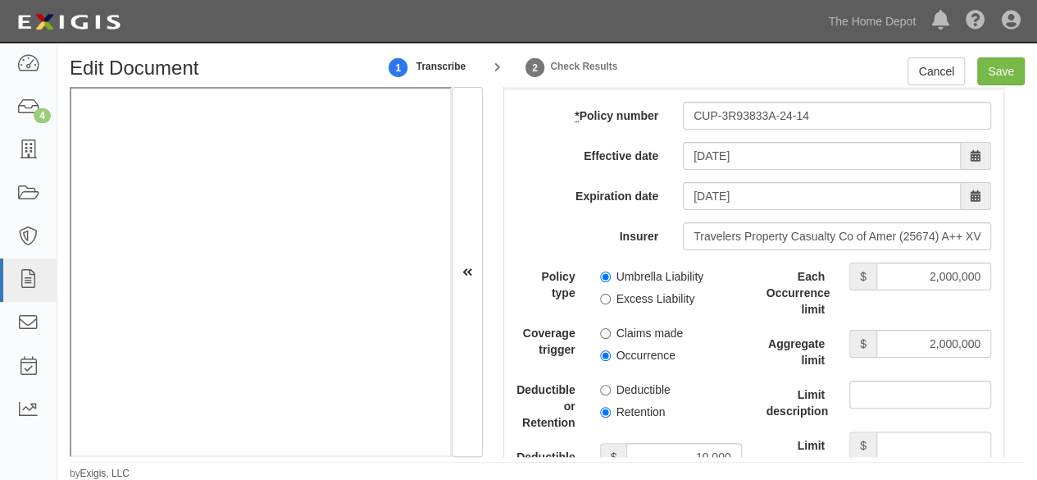
scroll to position [3443, 0]
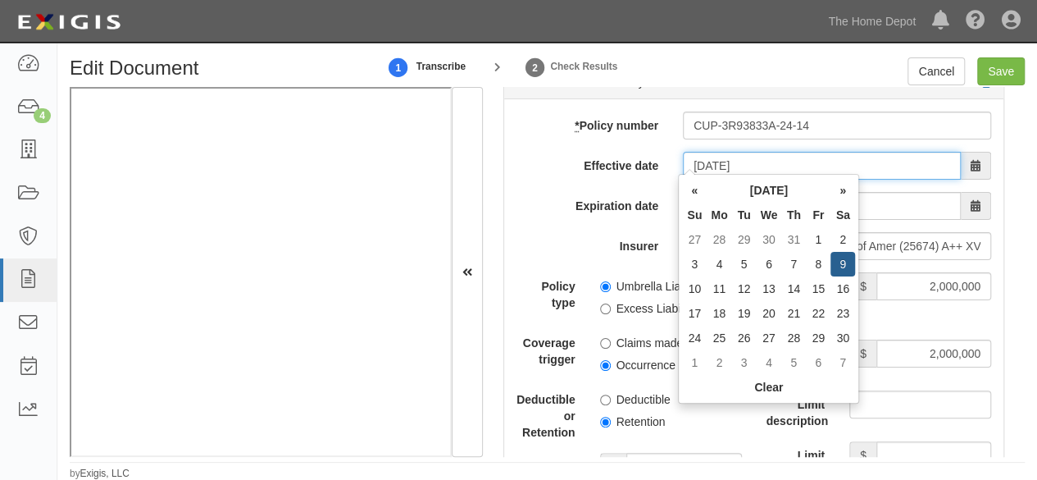
click at [754, 152] on input "11/10/2024" at bounding box center [822, 166] width 278 height 28
type input "[DATE]"
click at [696, 285] on td "10" at bounding box center [694, 288] width 25 height 25
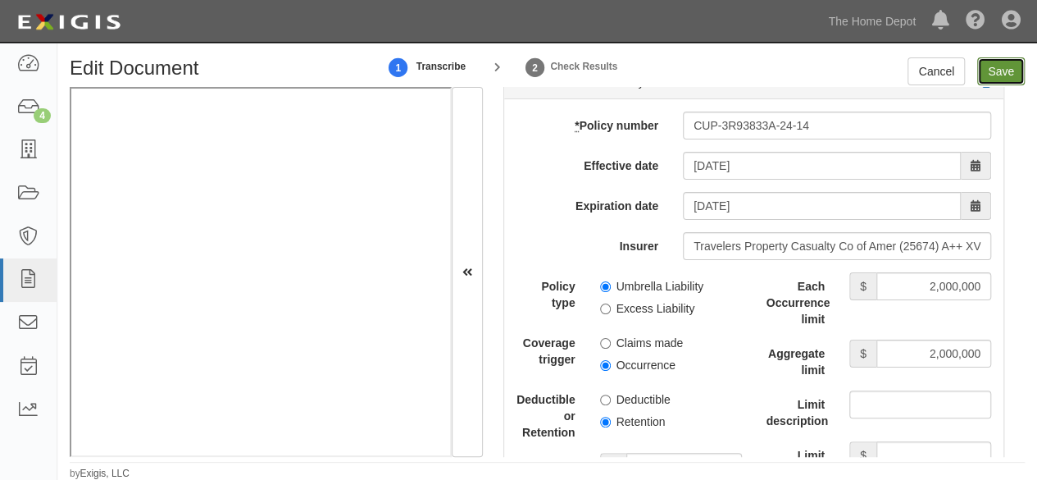
click at [998, 75] on input "Save" at bounding box center [1001, 71] width 48 height 28
type input "1000000"
type input "2000000"
type input "10000"
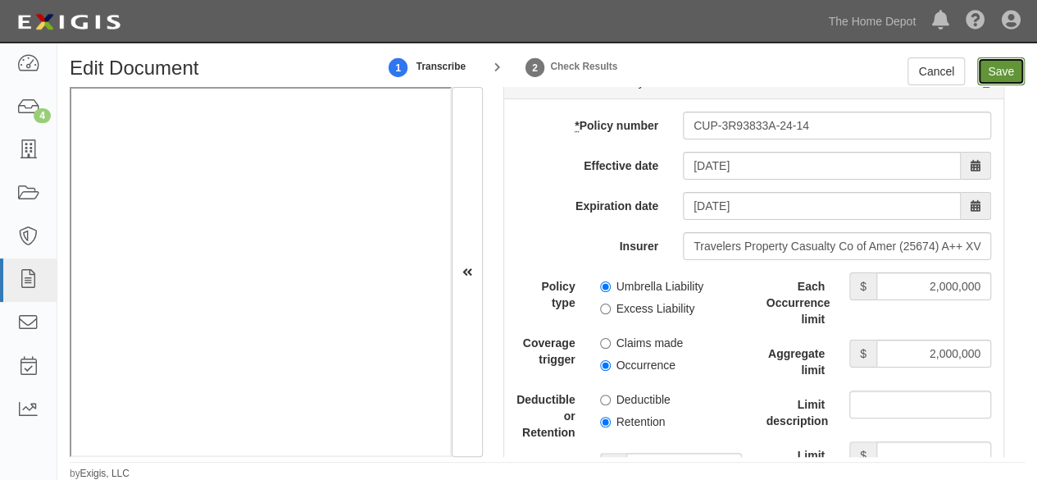
type input "2000000"
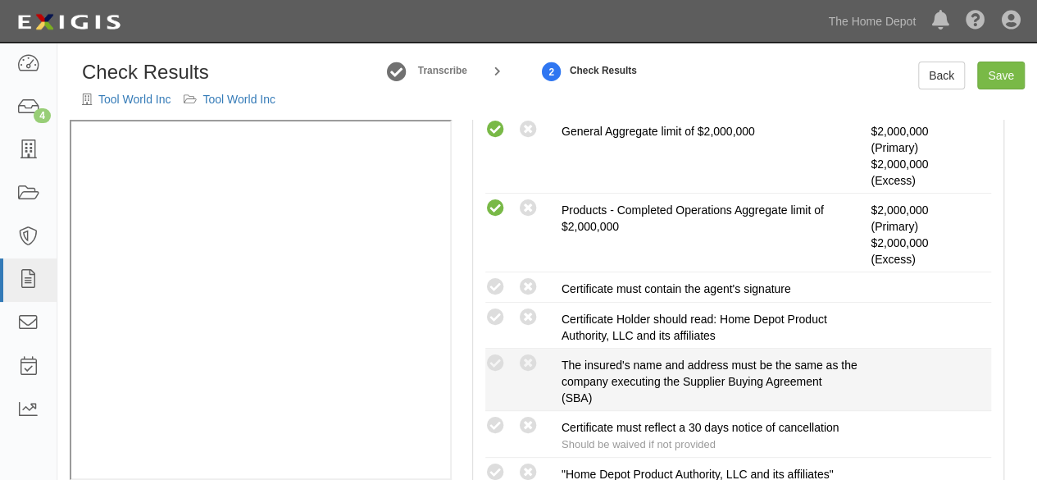
scroll to position [574, 0]
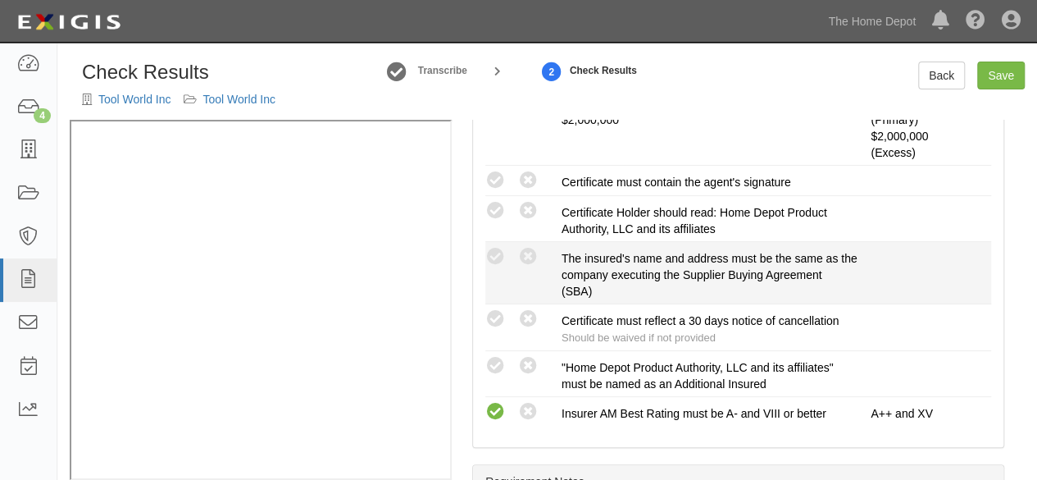
drag, startPoint x: 500, startPoint y: 256, endPoint x: 472, endPoint y: 261, distance: 28.3
click at [499, 257] on icon at bounding box center [495, 257] width 20 height 20
radio input "true"
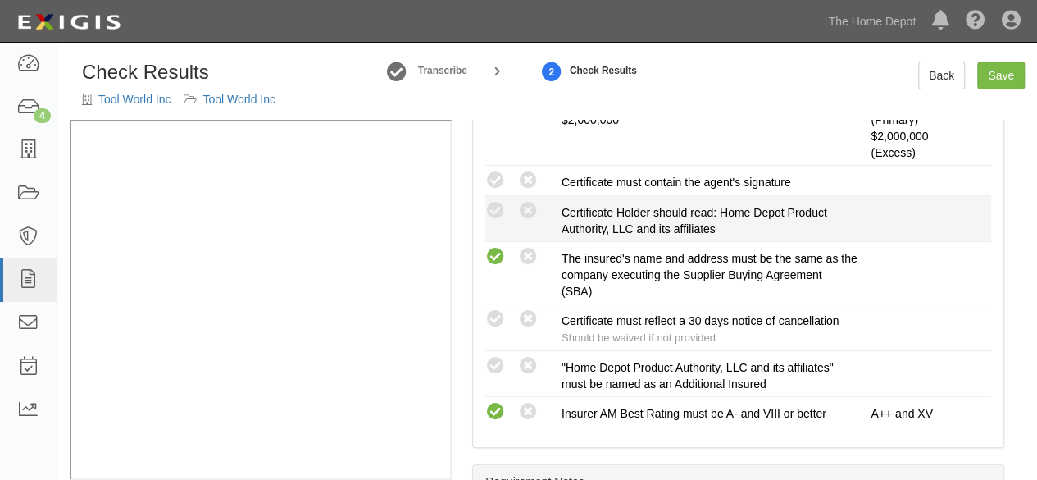
drag, startPoint x: 498, startPoint y: 178, endPoint x: 489, endPoint y: 225, distance: 48.4
click at [498, 180] on icon at bounding box center [495, 181] width 20 height 20
radio input "true"
click at [497, 211] on icon at bounding box center [495, 211] width 20 height 20
radio input "true"
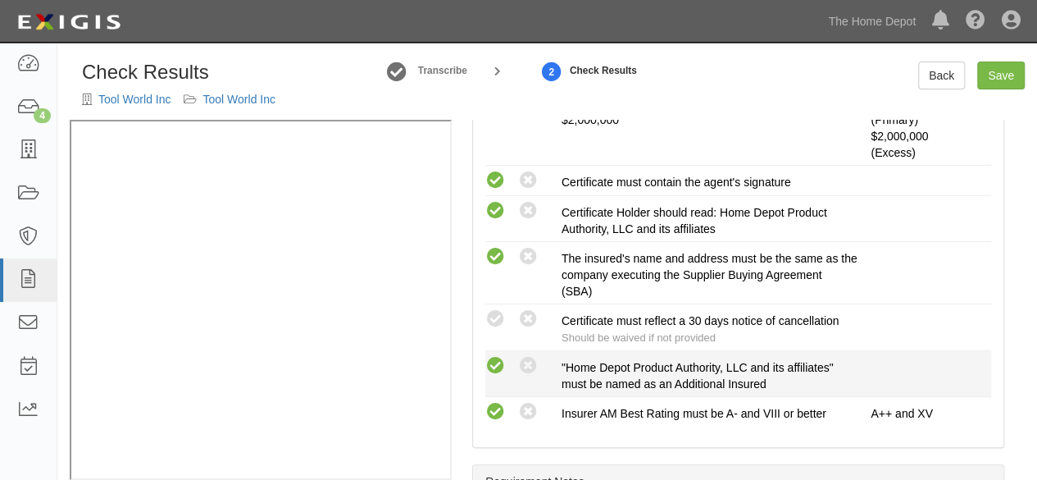
click at [497, 368] on icon at bounding box center [495, 366] width 20 height 20
radio input "true"
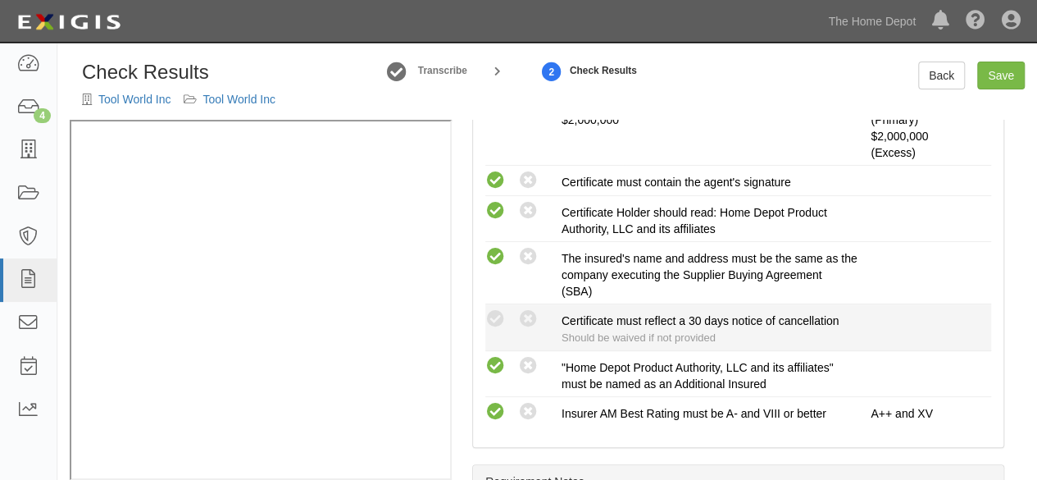
drag, startPoint x: 531, startPoint y: 318, endPoint x: 572, endPoint y: 305, distance: 43.0
click at [531, 317] on icon at bounding box center [528, 319] width 20 height 20
radio input "true"
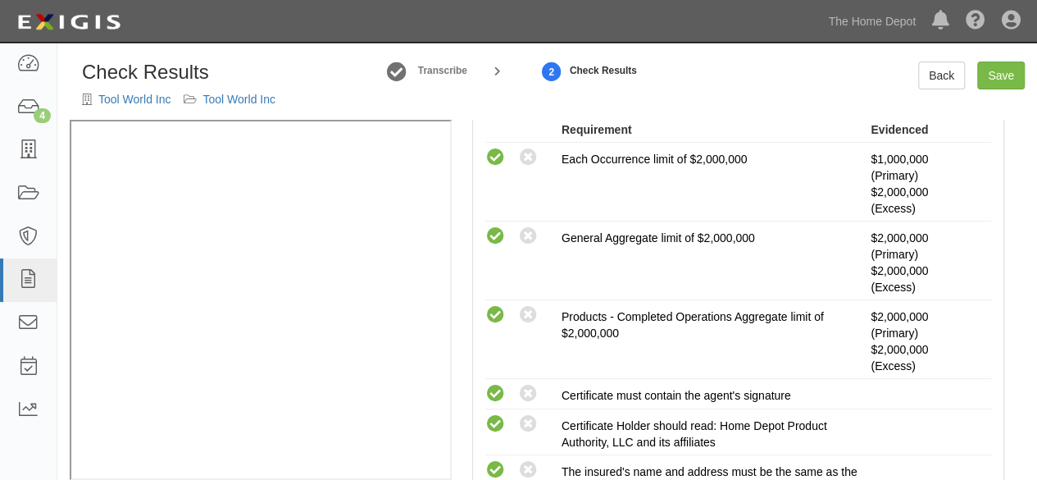
scroll to position [164, 0]
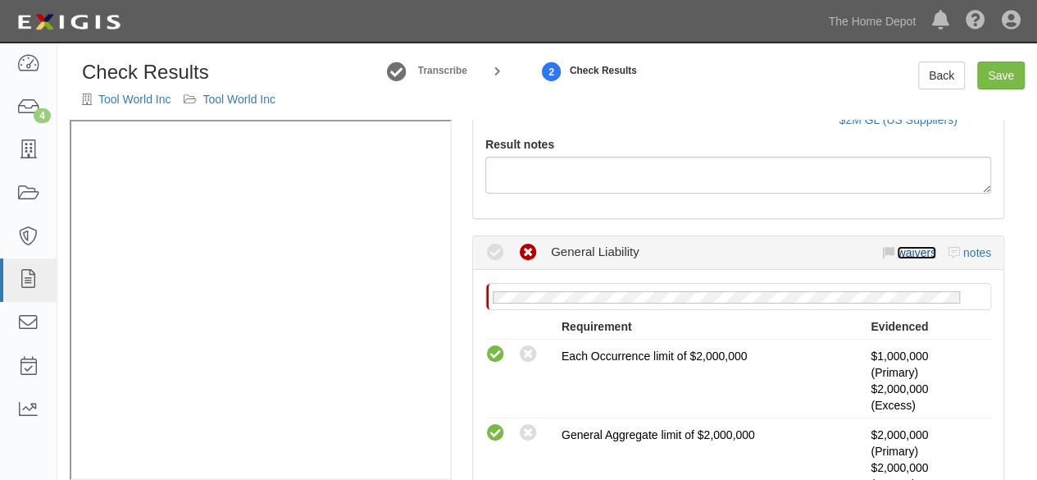
click at [897, 255] on link "waivers" at bounding box center [916, 252] width 39 height 13
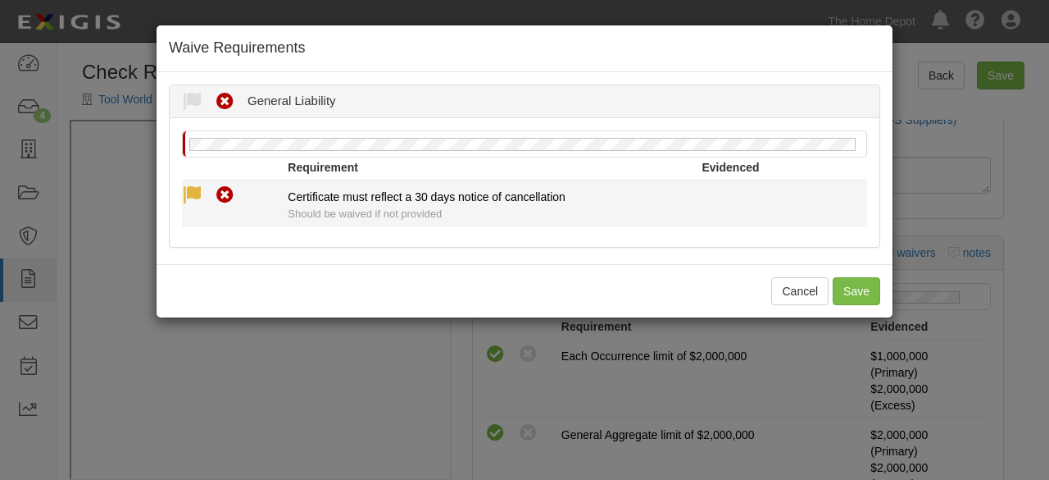
click at [192, 201] on icon at bounding box center [192, 195] width 20 height 20
radio input "true"
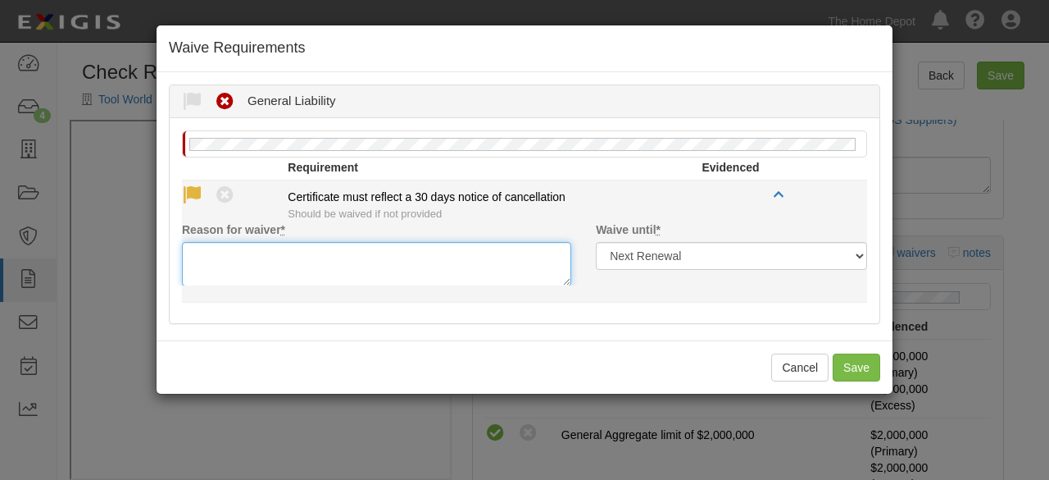
click at [221, 257] on textarea "Reason for waiver *" at bounding box center [376, 264] width 389 height 44
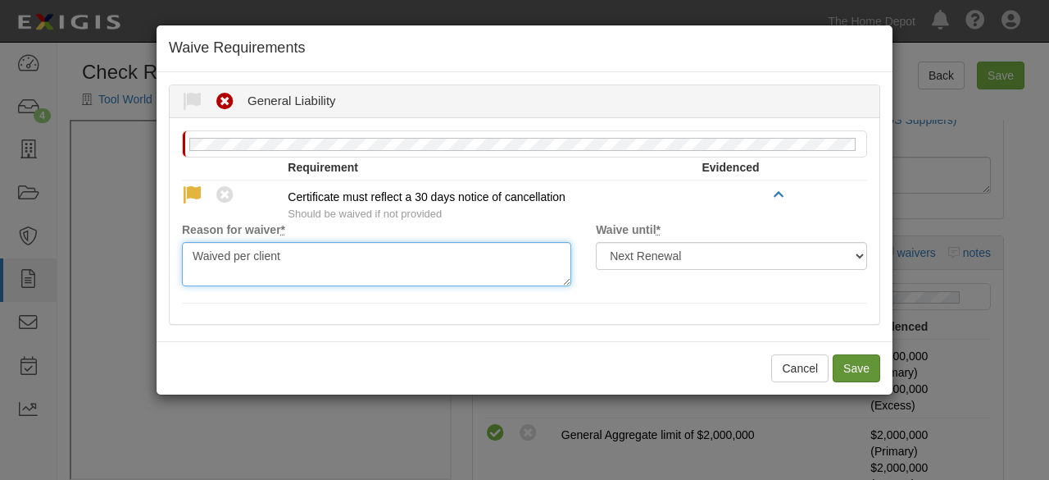
type textarea "Waived per client"
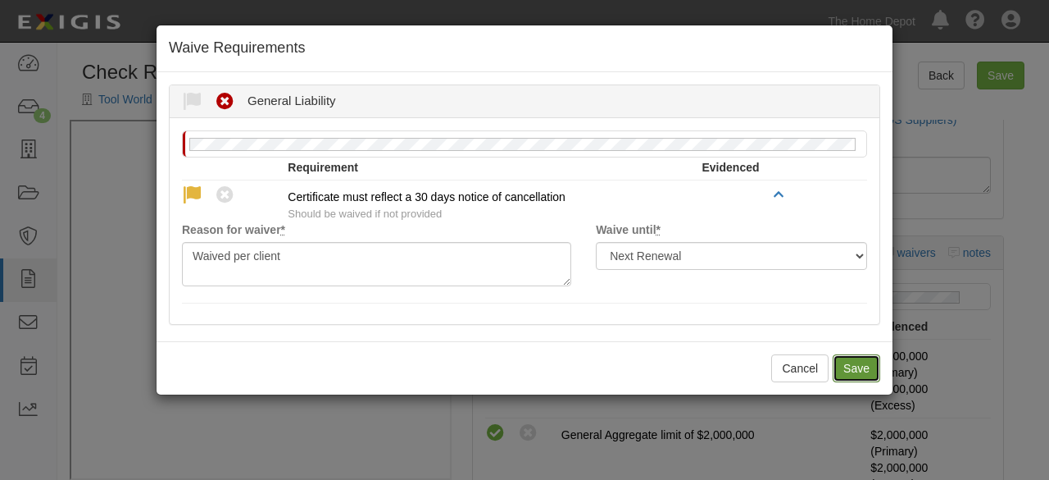
click at [848, 368] on button "Save" at bounding box center [857, 368] width 48 height 28
radio input "true"
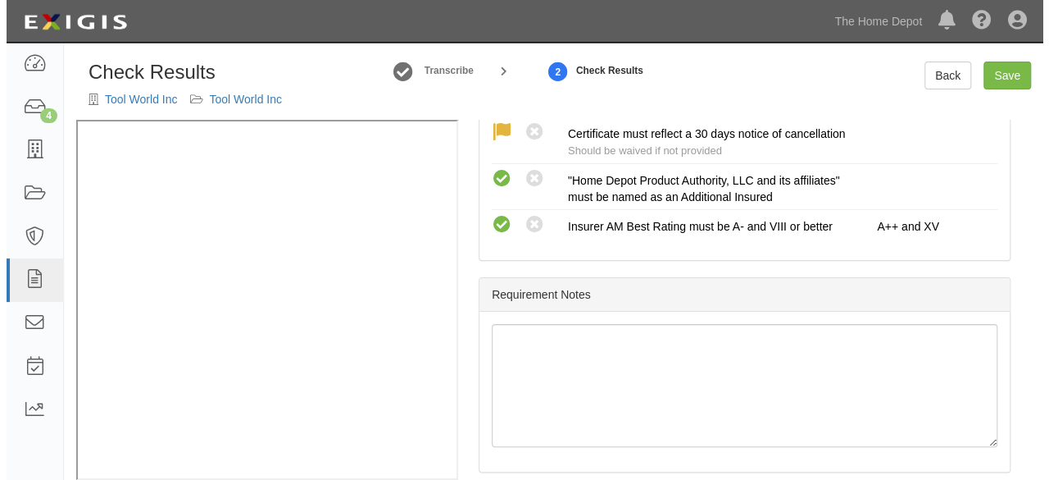
scroll to position [772, 0]
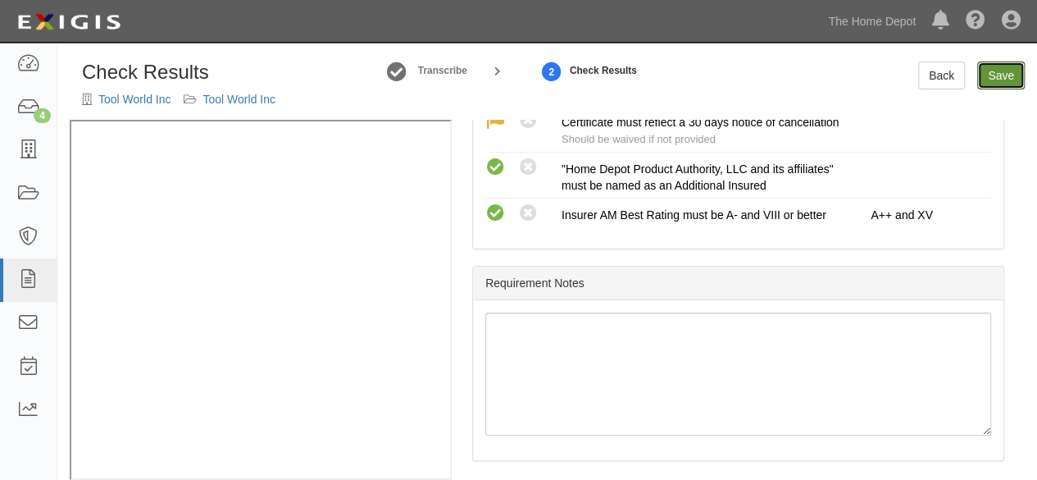
drag, startPoint x: 1007, startPoint y: 83, endPoint x: 970, endPoint y: 127, distance: 58.2
click at [1007, 83] on link "Save" at bounding box center [1001, 75] width 48 height 28
radio input "true"
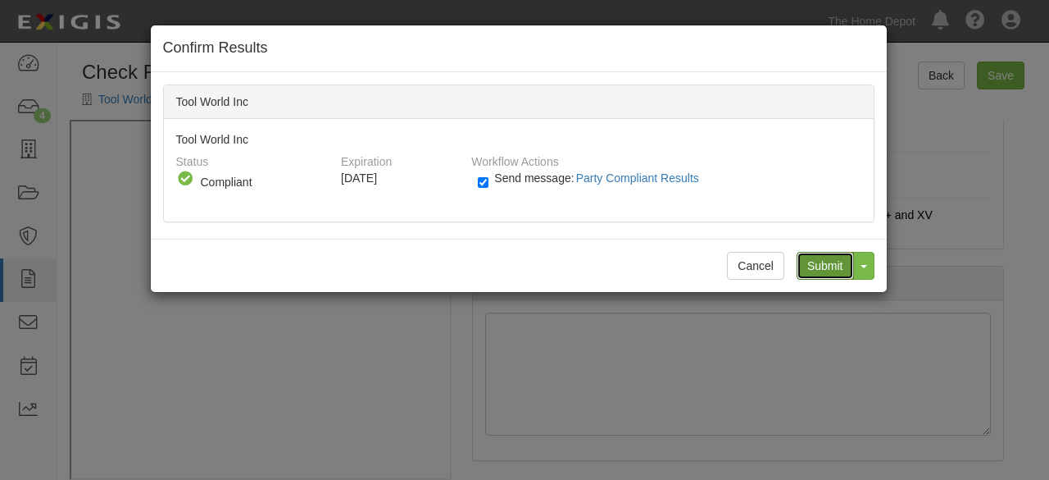
click at [832, 269] on input "Submit" at bounding box center [825, 266] width 57 height 28
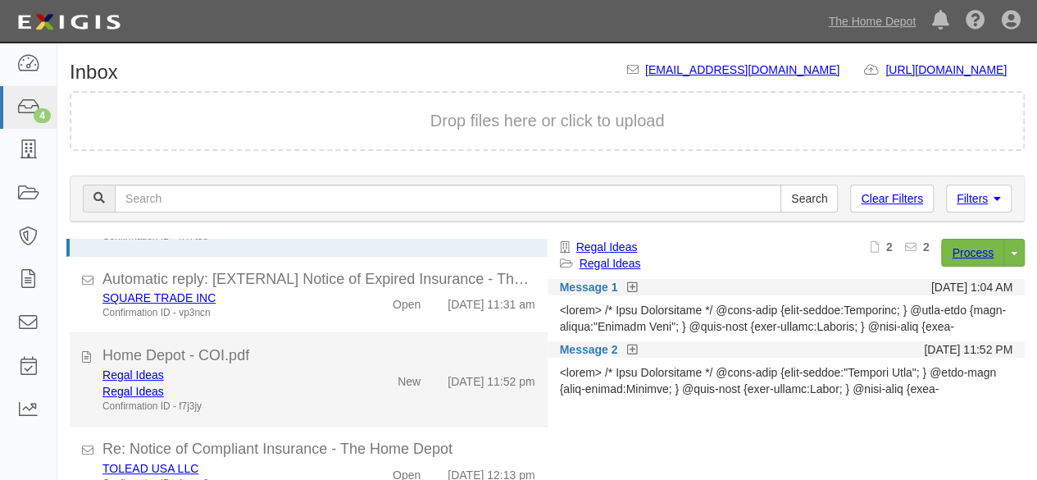
scroll to position [62, 0]
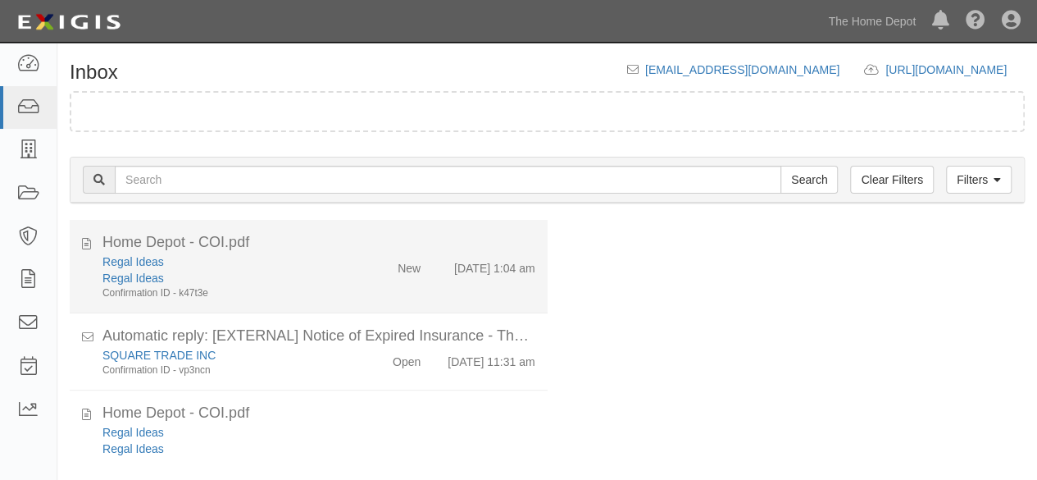
scroll to position [62, 0]
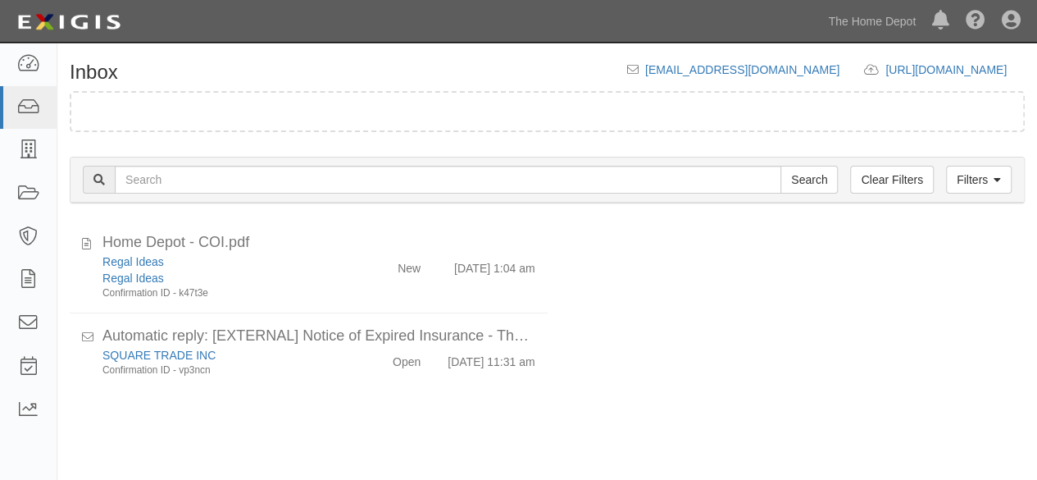
scroll to position [62, 0]
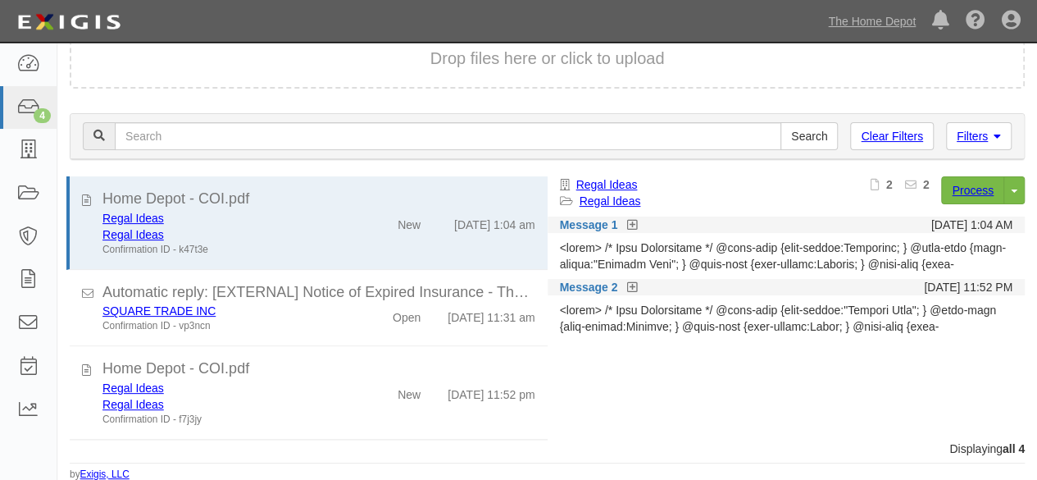
scroll to position [92, 0]
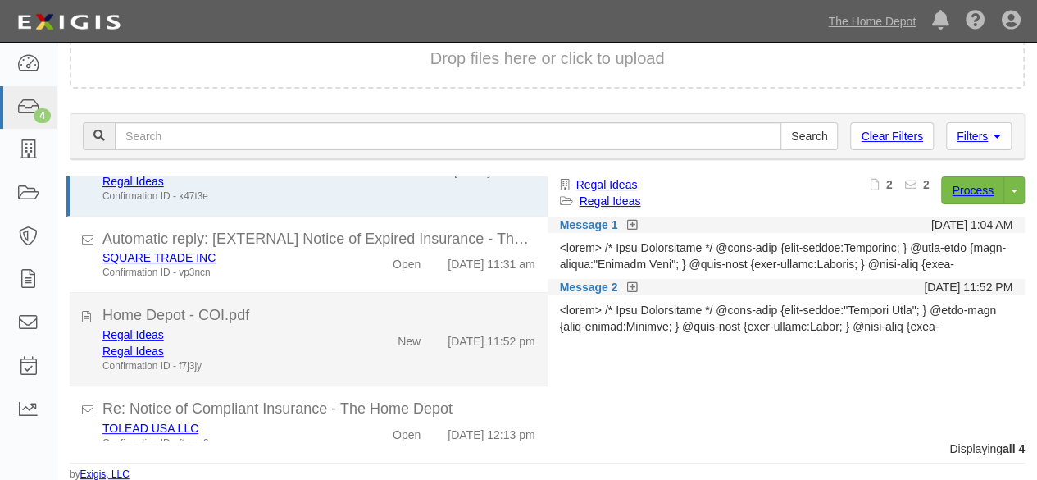
scroll to position [92, 0]
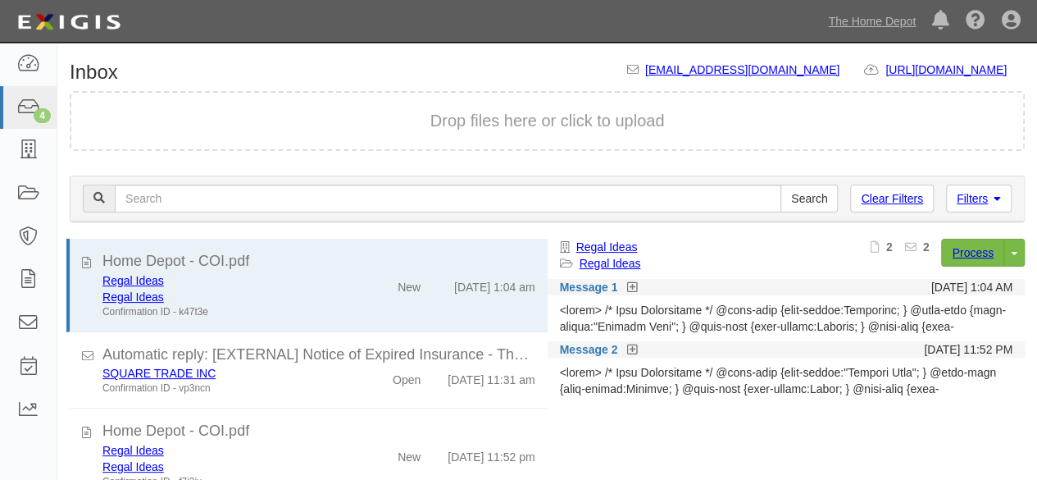
scroll to position [62, 0]
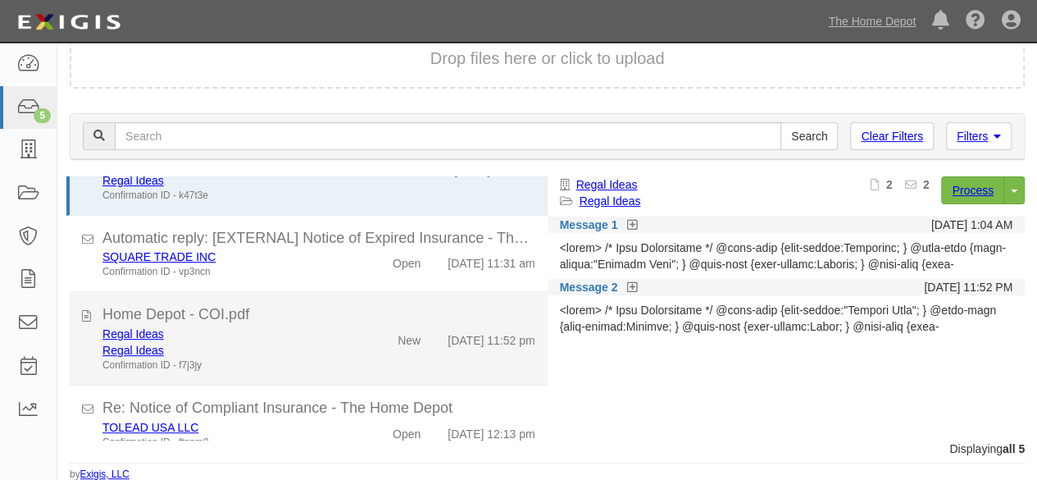
scroll to position [169, 0]
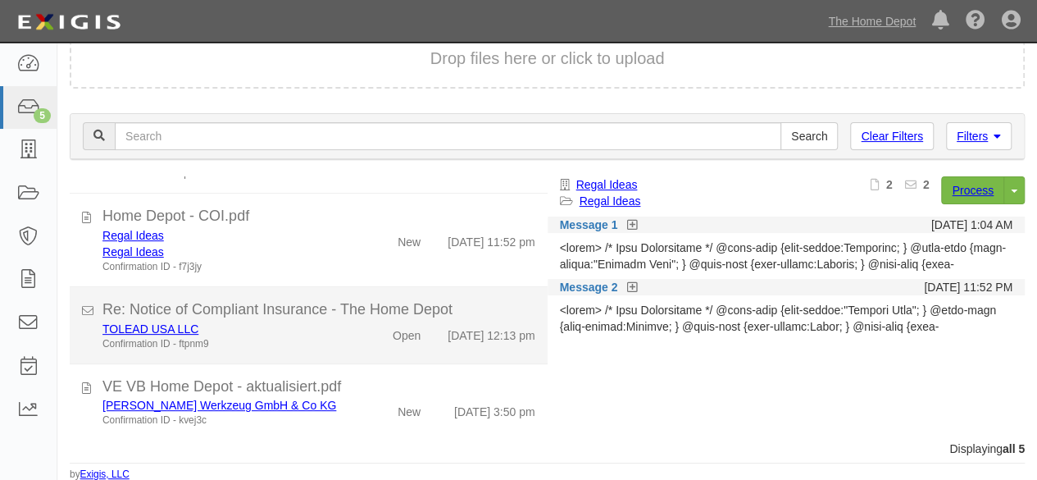
drag, startPoint x: 331, startPoint y: 428, endPoint x: 485, endPoint y: 362, distance: 167.8
click at [339, 424] on li "VE VB Home Depot - aktualisiert.pdf Adler Werkzeug GmbH & Co KG Confirmation ID…" at bounding box center [309, 402] width 478 height 76
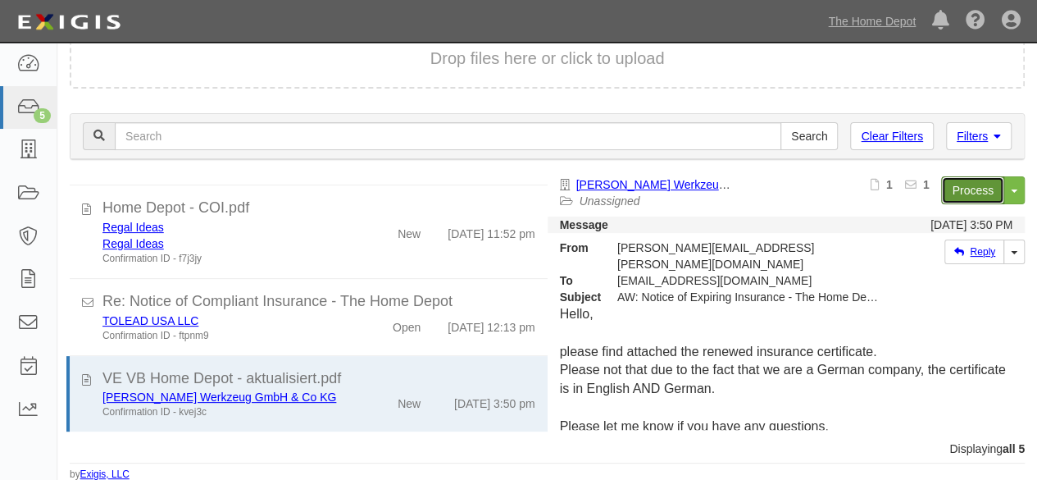
click at [947, 188] on link "Process" at bounding box center [972, 190] width 63 height 28
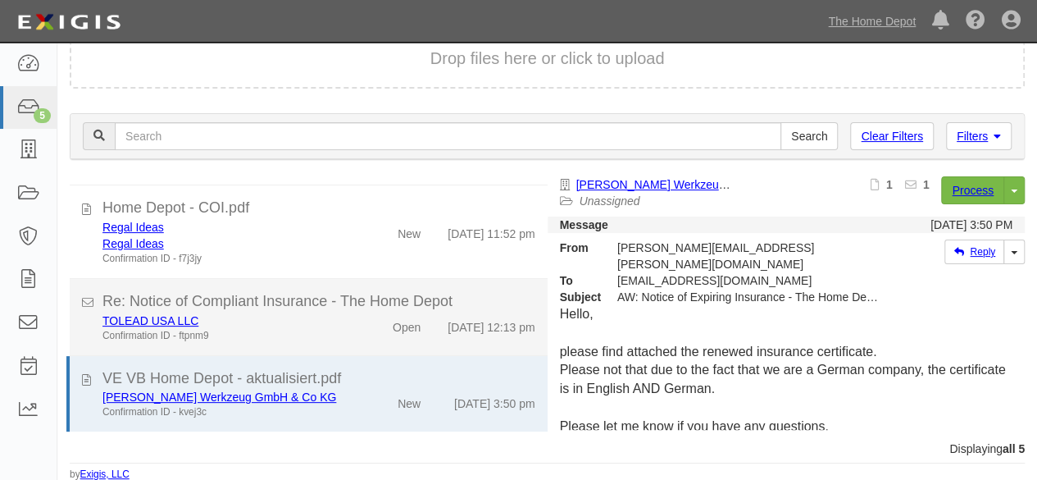
scroll to position [177, 0]
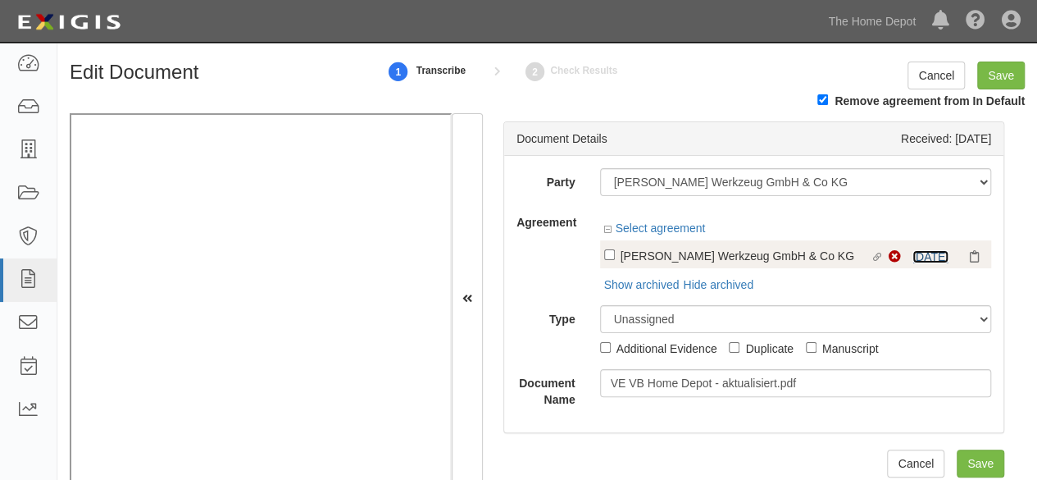
click at [912, 260] on link "[DATE]" at bounding box center [930, 256] width 36 height 13
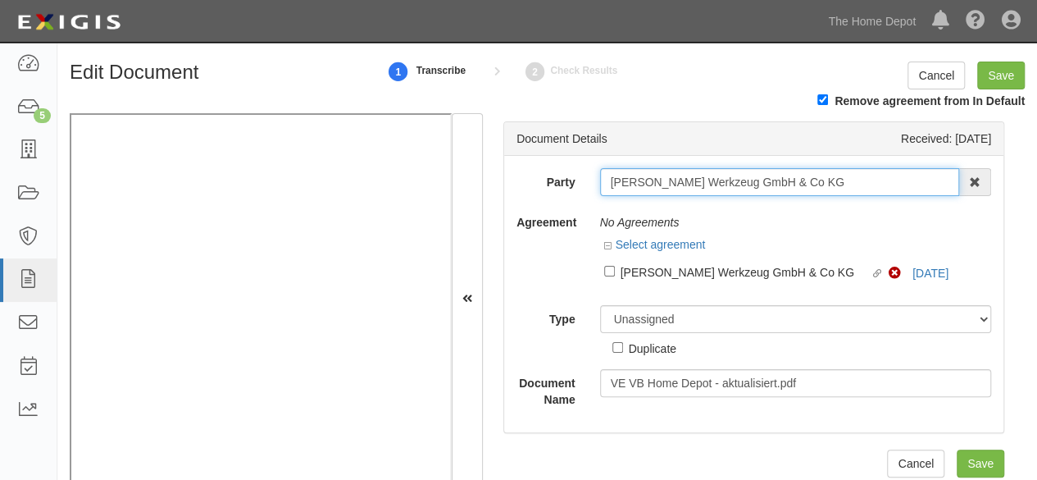
click at [798, 189] on input "[PERSON_NAME] Werkzeug GmbH & Co KG" at bounding box center [780, 182] width 360 height 28
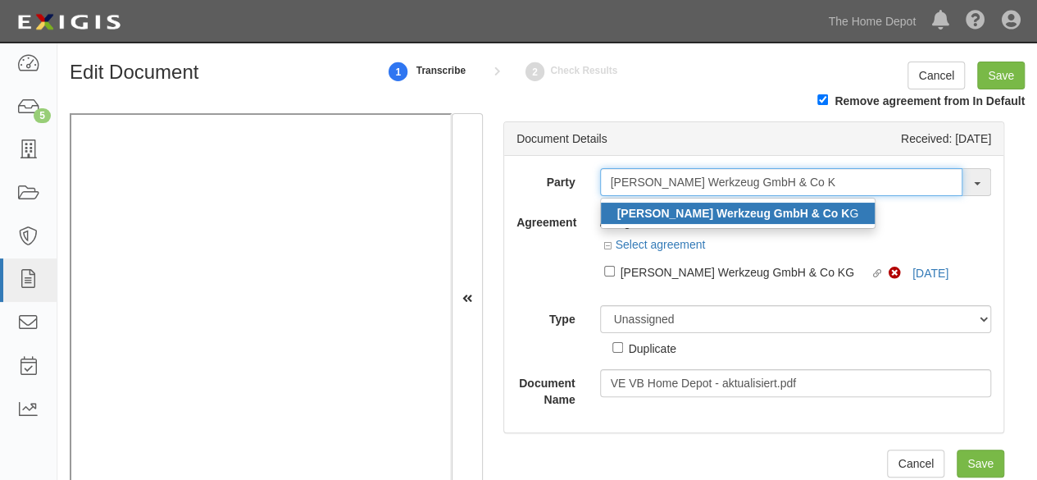
type input "Adler Werkzeug GmbH & Co K"
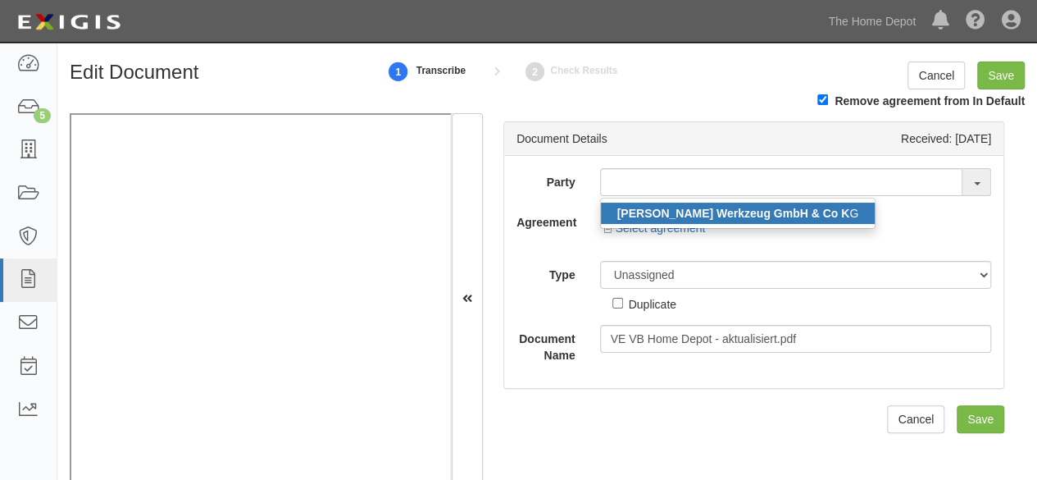
click at [743, 214] on strong "Adler Werkzeug GmbH & Co K" at bounding box center [733, 213] width 233 height 13
type input "[PERSON_NAME] Werkzeug GmbH & Co KG"
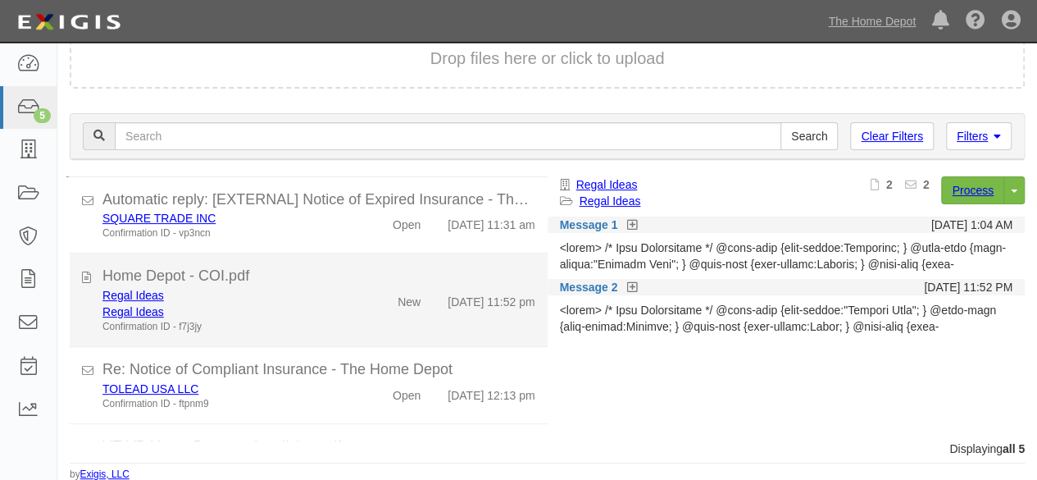
scroll to position [169, 0]
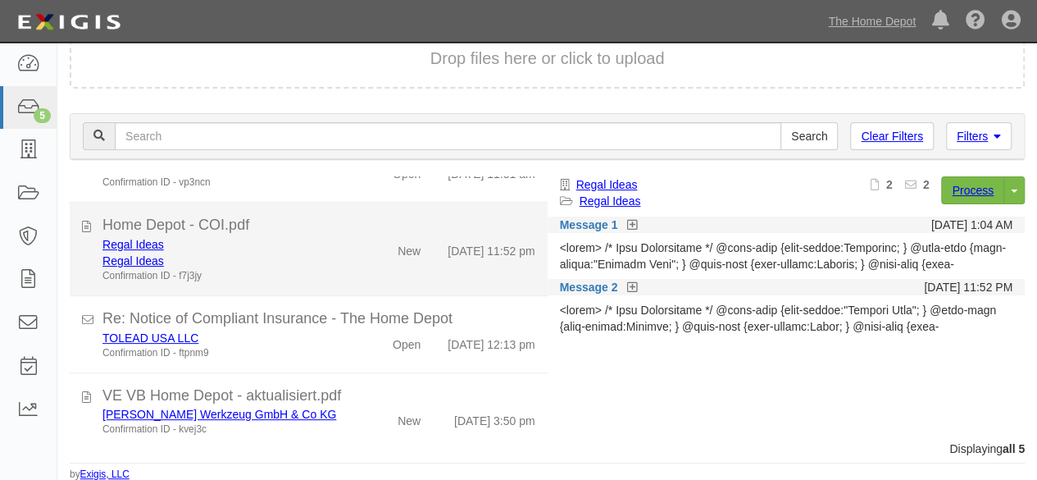
scroll to position [169, 0]
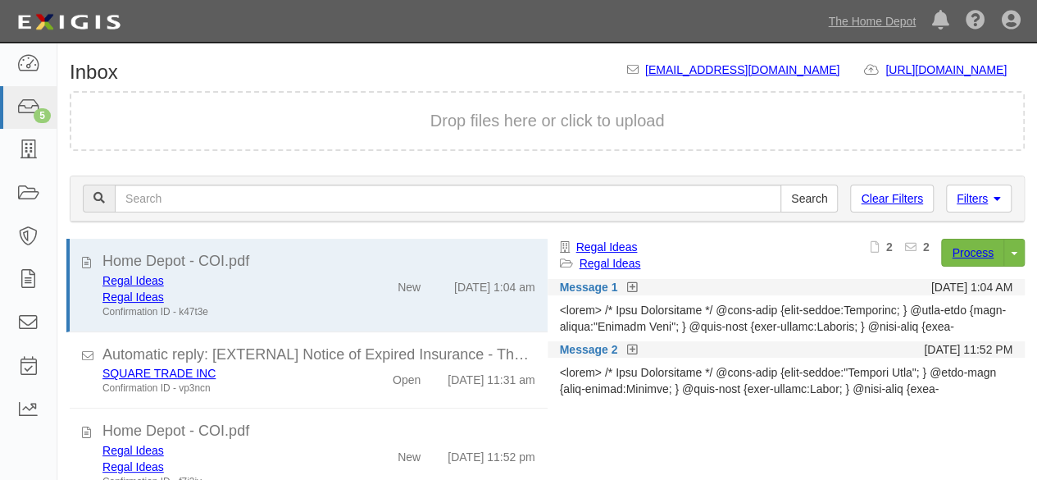
scroll to position [62, 0]
